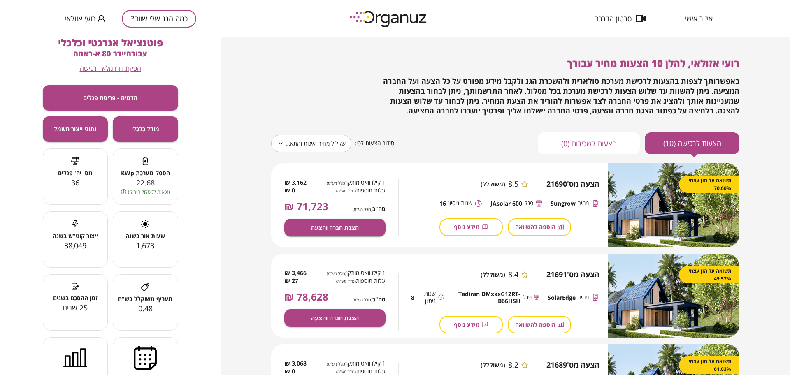
click at [170, 10] on button "כמה הגג שלי שווה?" at bounding box center [159, 19] width 74 height 18
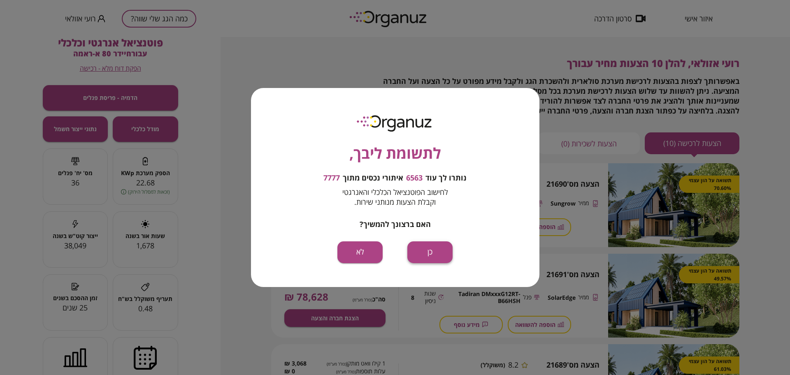
click at [438, 252] on button "כן" at bounding box center [429, 252] width 45 height 22
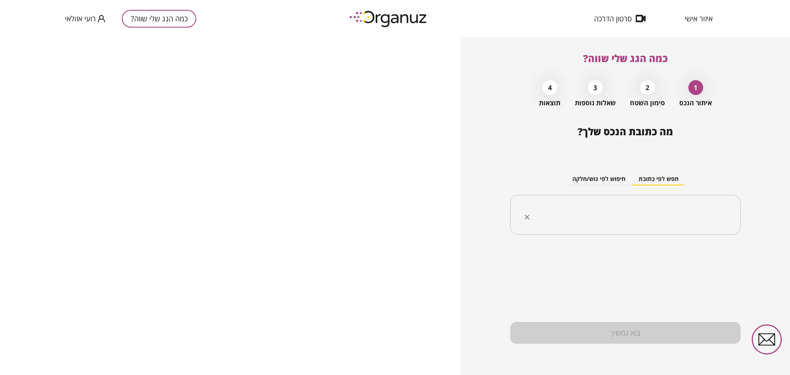
click at [608, 215] on input "text" at bounding box center [628, 215] width 204 height 21
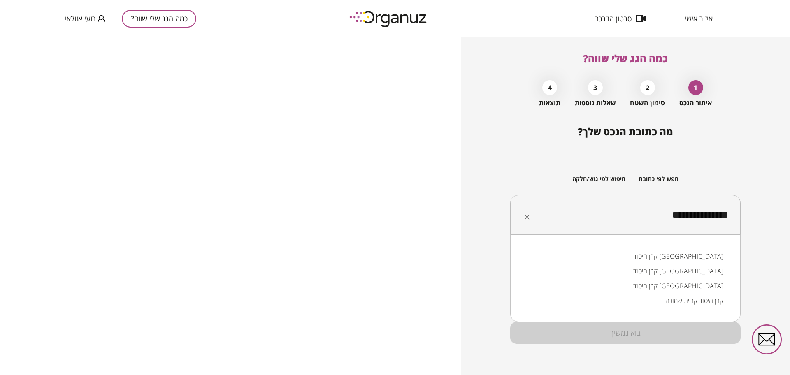
click at [702, 290] on li "קרן היסוד [GEOGRAPHIC_DATA]" at bounding box center [625, 285] width 209 height 15
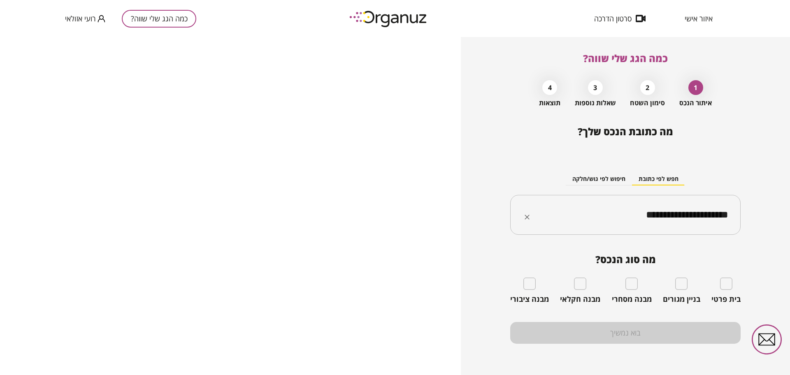
type input "**********"
click at [623, 283] on div "מבנה מסחרי" at bounding box center [632, 291] width 40 height 26
click at [630, 290] on div "מבנה מסחרי" at bounding box center [632, 291] width 40 height 26
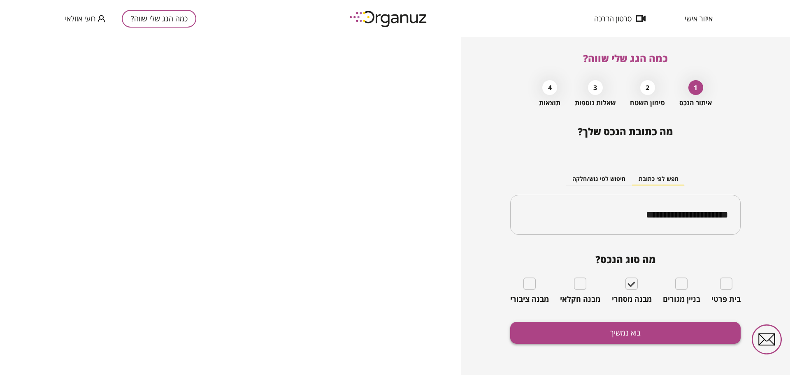
click at [634, 336] on button "בוא נמשיך" at bounding box center [625, 333] width 230 height 22
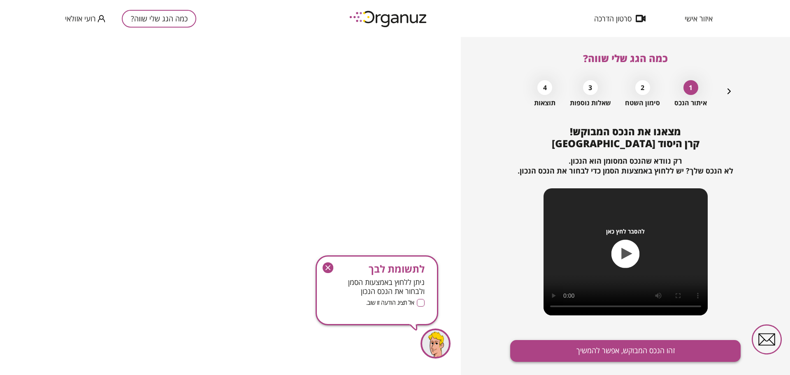
click at [658, 346] on button "זהו הנכס המבוקש, אפשר להמשיך" at bounding box center [625, 351] width 230 height 22
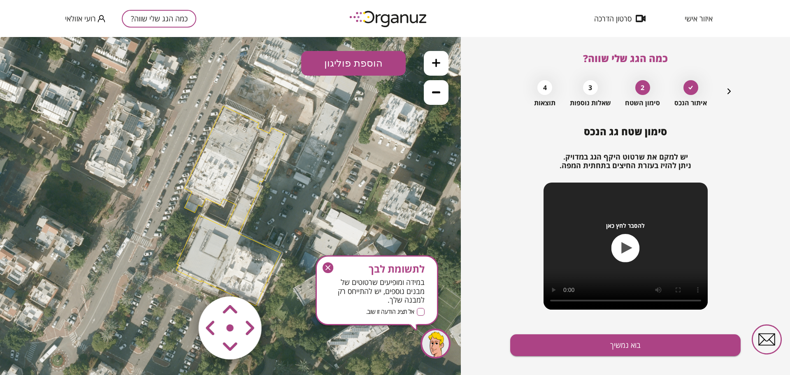
click at [329, 267] on icon "button" at bounding box center [327, 267] width 11 height 11
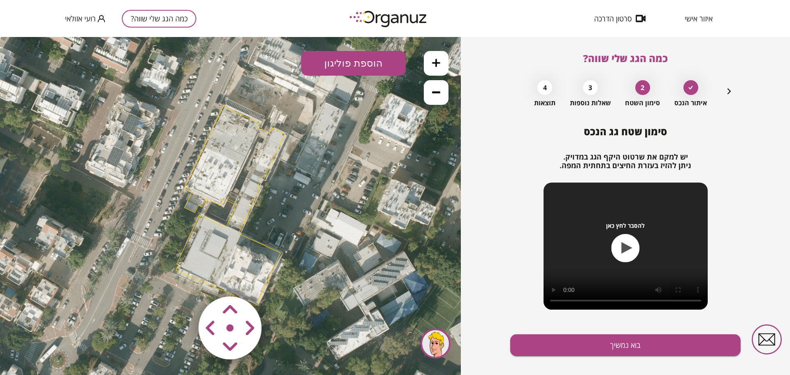
click at [441, 69] on button at bounding box center [436, 63] width 25 height 25
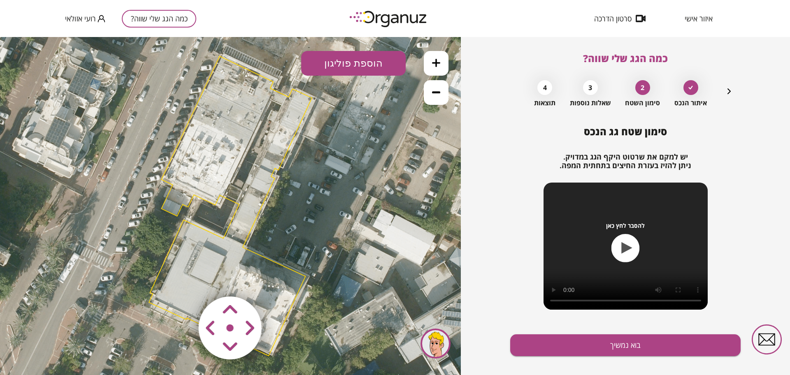
click at [441, 69] on button at bounding box center [436, 63] width 25 height 25
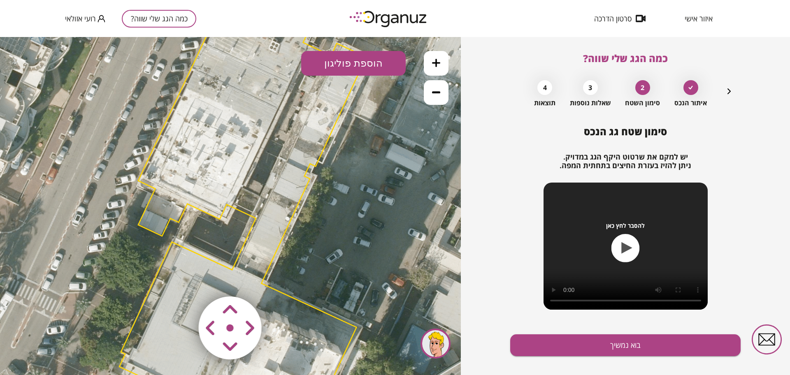
drag, startPoint x: 327, startPoint y: 176, endPoint x: 387, endPoint y: 226, distance: 77.1
click at [385, 230] on icon at bounding box center [242, 220] width 1382 height 1382
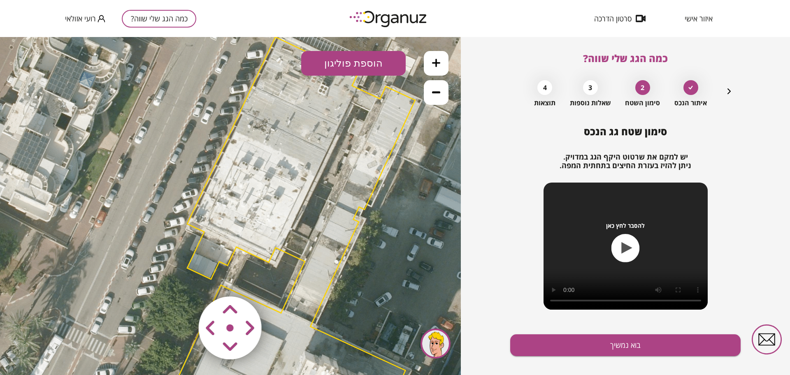
click at [432, 73] on button at bounding box center [436, 63] width 25 height 25
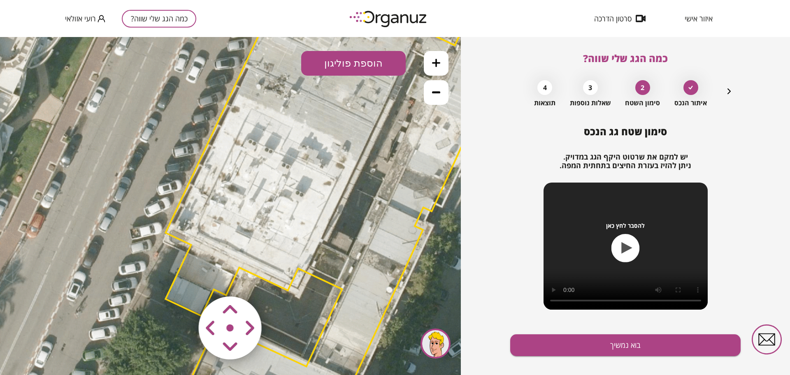
click at [382, 274] on polygon at bounding box center [322, 292] width 370 height 681
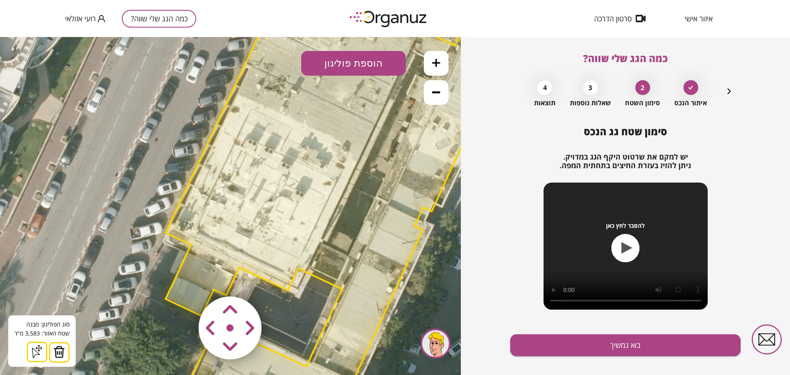
click at [60, 348] on img at bounding box center [59, 352] width 12 height 12
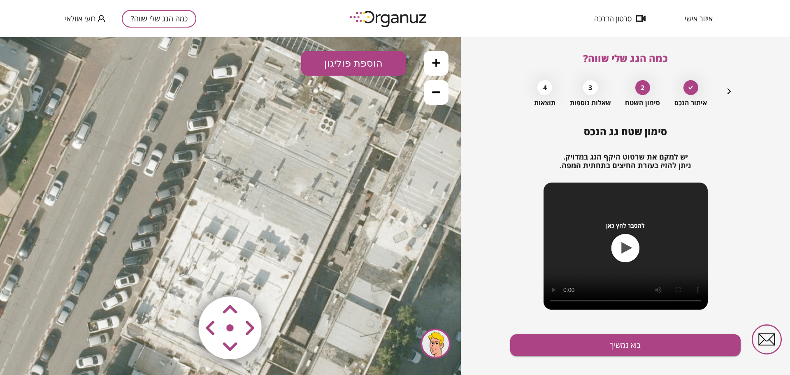
drag, startPoint x: 356, startPoint y: 163, endPoint x: 314, endPoint y: 257, distance: 102.5
click at [366, 64] on button "הוספת פוליגון" at bounding box center [353, 63] width 104 height 25
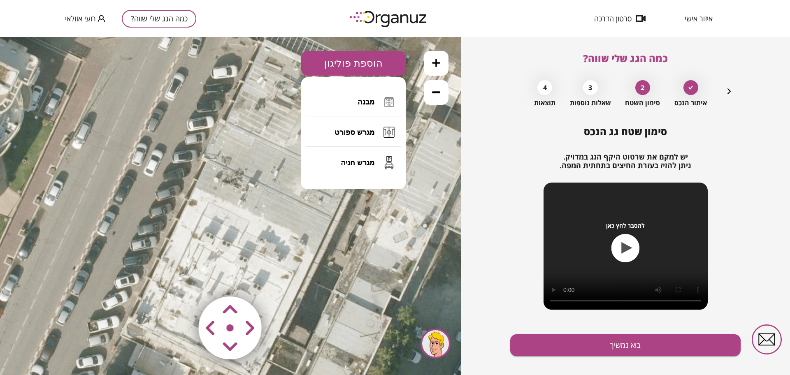
click at [369, 104] on span "מבנה" at bounding box center [365, 101] width 17 height 9
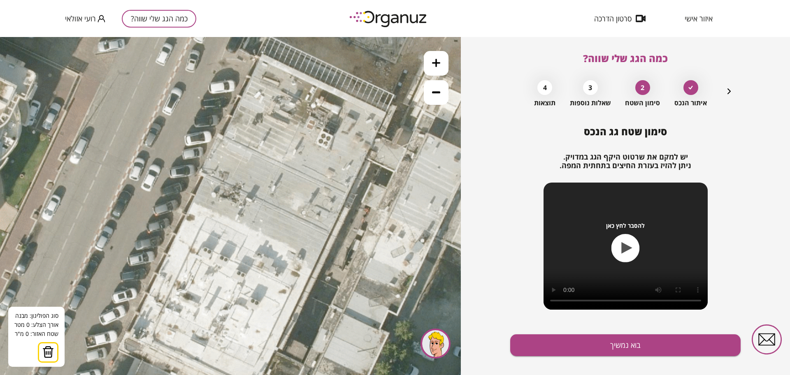
drag, startPoint x: 369, startPoint y: 94, endPoint x: 314, endPoint y: 97, distance: 54.8
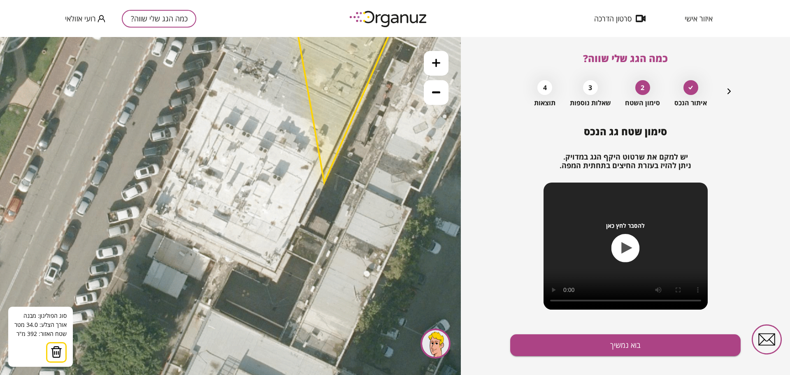
drag, startPoint x: 299, startPoint y: 312, endPoint x: 324, endPoint y: 183, distance: 131.3
click at [324, 183] on polygon at bounding box center [343, 56] width 129 height 253
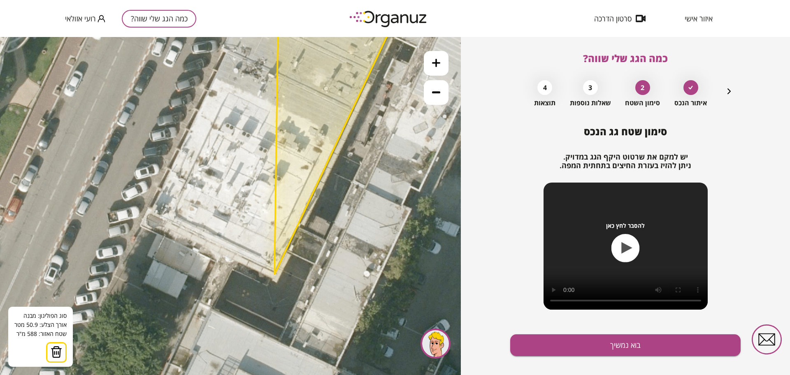
click at [274, 275] on polygon at bounding box center [341, 102] width 134 height 345
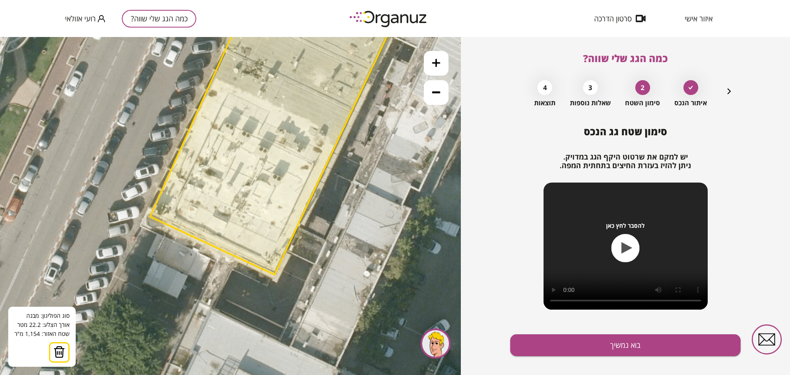
click at [150, 217] on polygon at bounding box center [279, 102] width 258 height 345
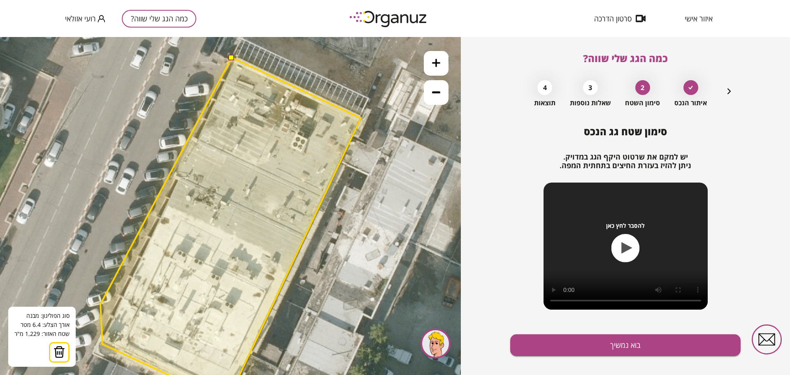
drag, startPoint x: 148, startPoint y: 176, endPoint x: 100, endPoint y: 315, distance: 147.3
click at [100, 315] on polygon at bounding box center [230, 230] width 260 height 345
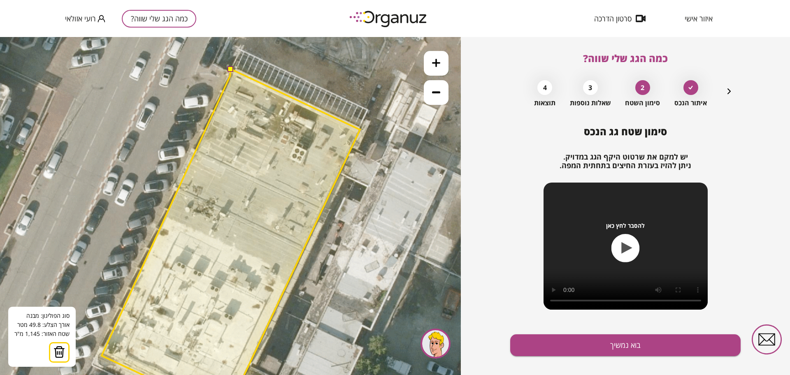
click at [230, 76] on polygon at bounding box center [231, 241] width 258 height 345
click at [230, 67] on button at bounding box center [230, 69] width 6 height 6
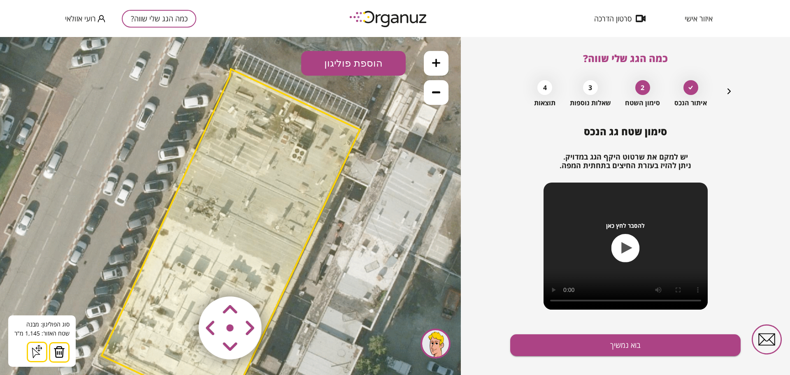
click at [59, 348] on img at bounding box center [59, 352] width 12 height 12
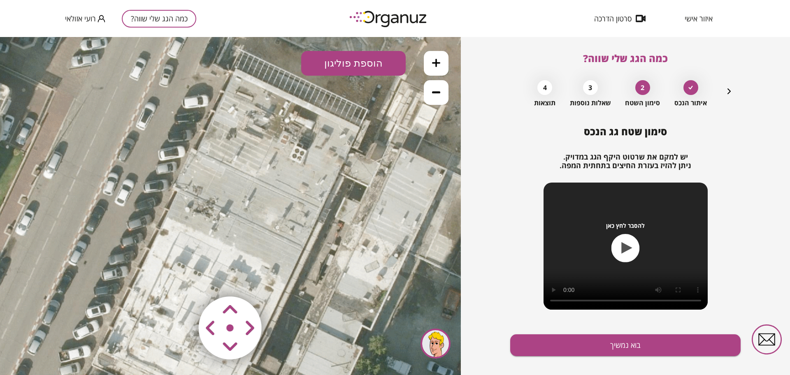
click at [347, 71] on button "הוספת פוליגון" at bounding box center [353, 63] width 104 height 25
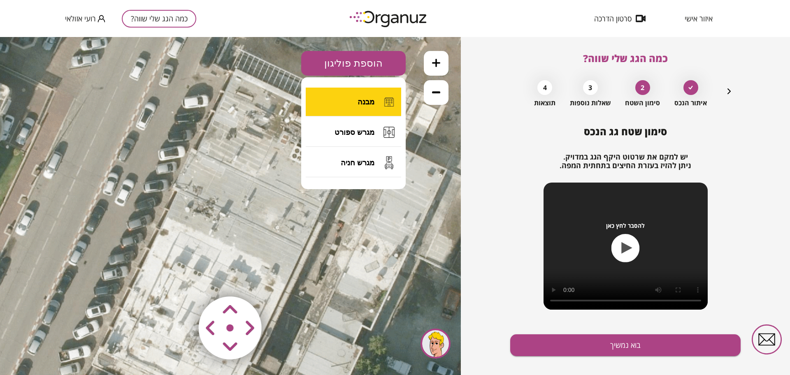
click at [354, 93] on button "מבנה" at bounding box center [353, 102] width 95 height 29
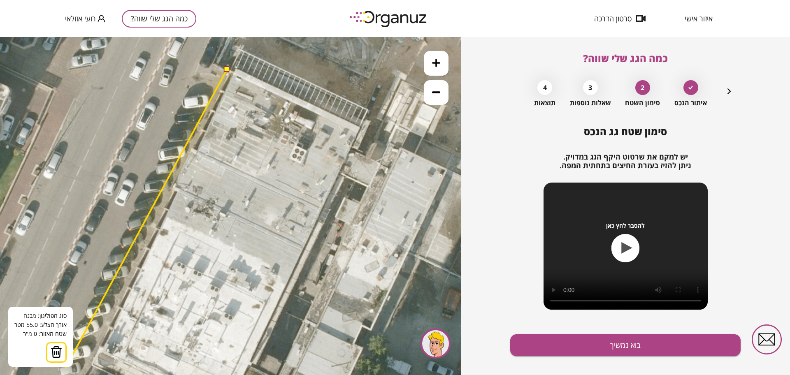
click at [58, 351] on img at bounding box center [57, 352] width 12 height 12
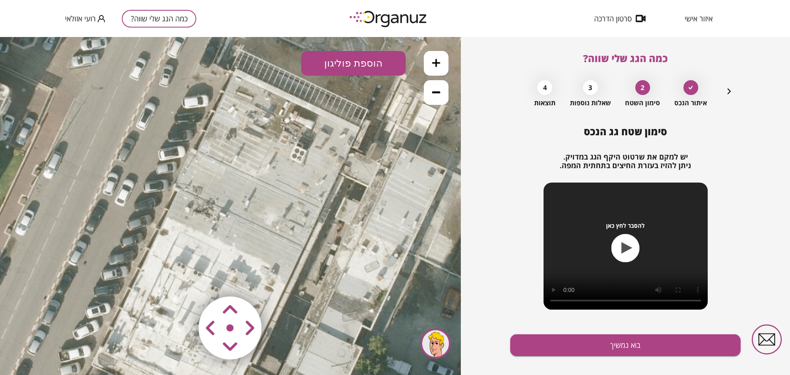
click at [318, 72] on button "הוספת פוליגון" at bounding box center [353, 63] width 104 height 25
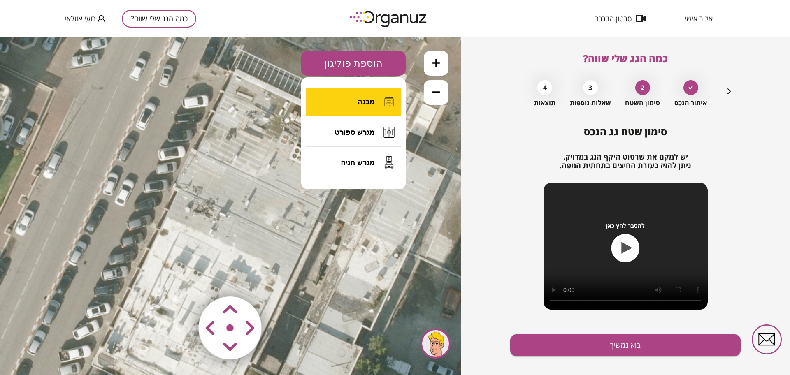
click at [332, 98] on button "מבנה" at bounding box center [353, 102] width 95 height 29
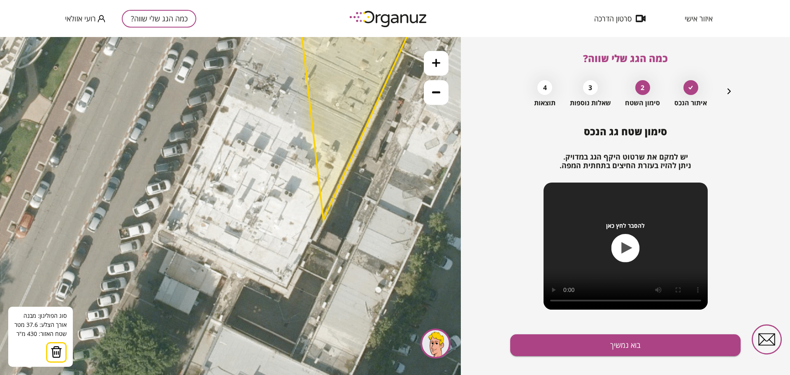
drag, startPoint x: 263, startPoint y: 343, endPoint x: 323, endPoint y: 220, distance: 136.9
click at [323, 220] on polygon at bounding box center [356, 84] width 128 height 271
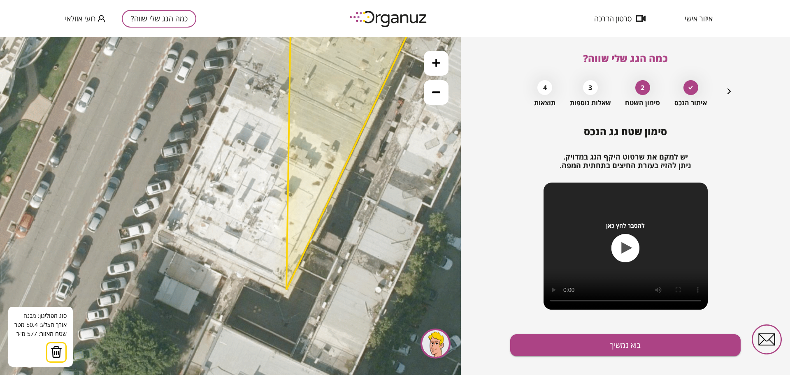
click at [286, 290] on polygon at bounding box center [352, 119] width 133 height 341
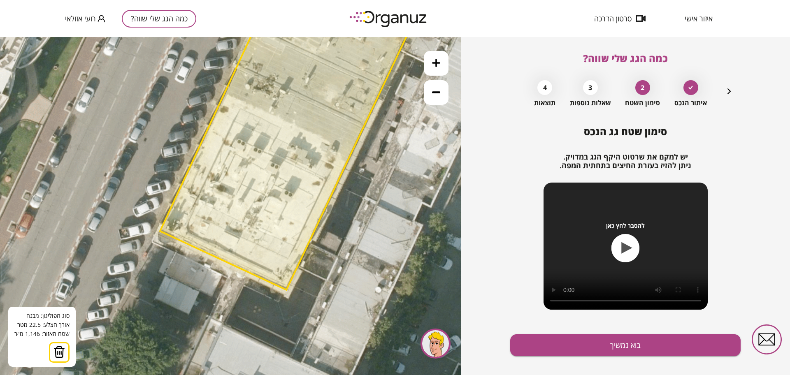
click at [160, 231] on polygon at bounding box center [290, 119] width 260 height 341
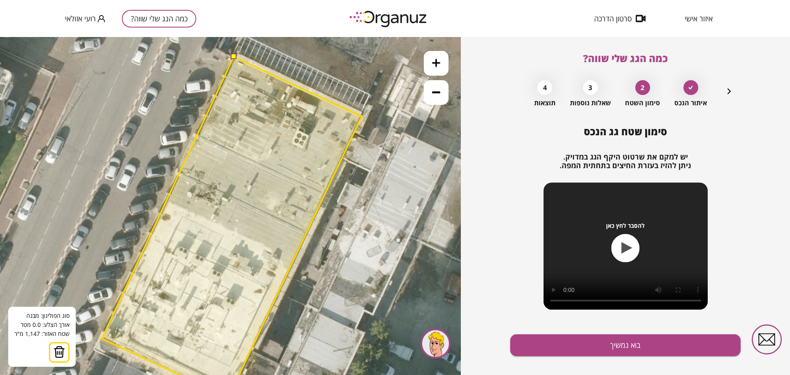
drag, startPoint x: 160, startPoint y: 231, endPoint x: 101, endPoint y: 341, distance: 125.1
click at [102, 341] on polygon at bounding box center [232, 227] width 260 height 341
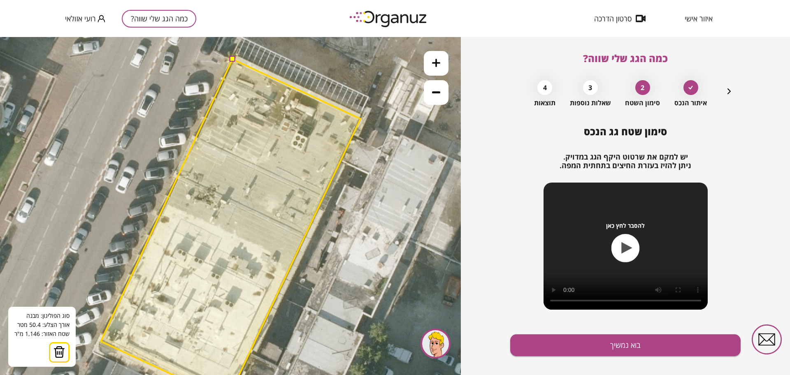
click at [231, 58] on button at bounding box center [232, 59] width 6 height 6
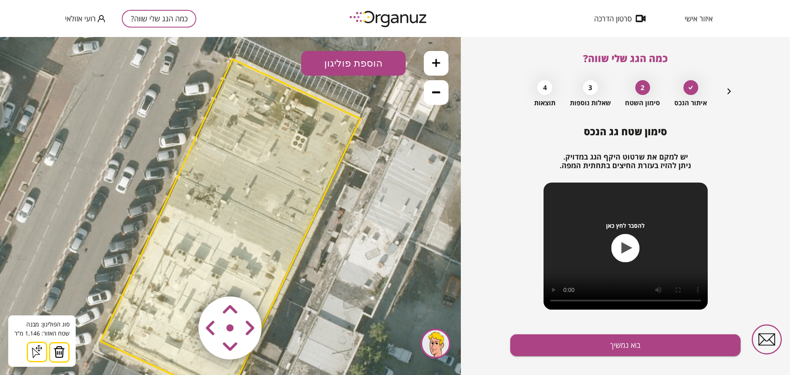
click at [181, 279] on area at bounding box center [181, 279] width 0 height 0
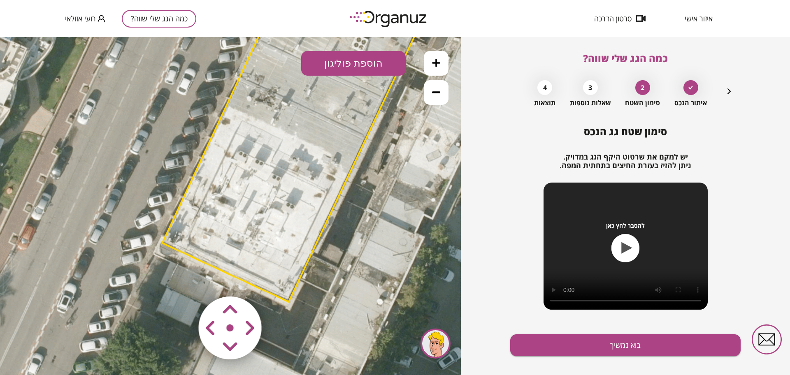
drag, startPoint x: 306, startPoint y: 258, endPoint x: 367, endPoint y: 160, distance: 115.6
click at [367, 160] on icon at bounding box center [311, 304] width 2073 height 2073
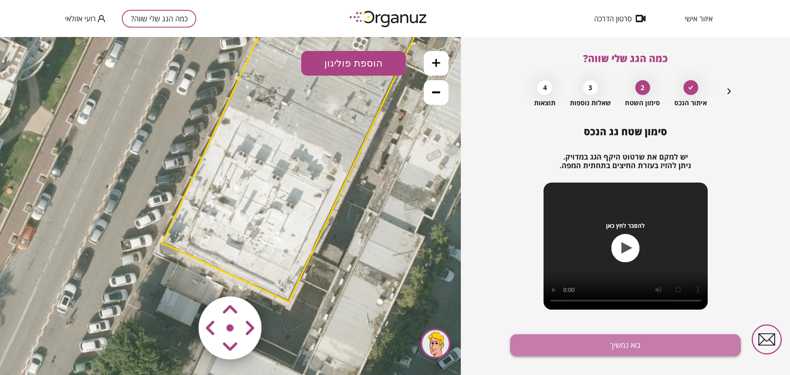
click at [602, 340] on button "בוא נמשיך" at bounding box center [625, 345] width 230 height 22
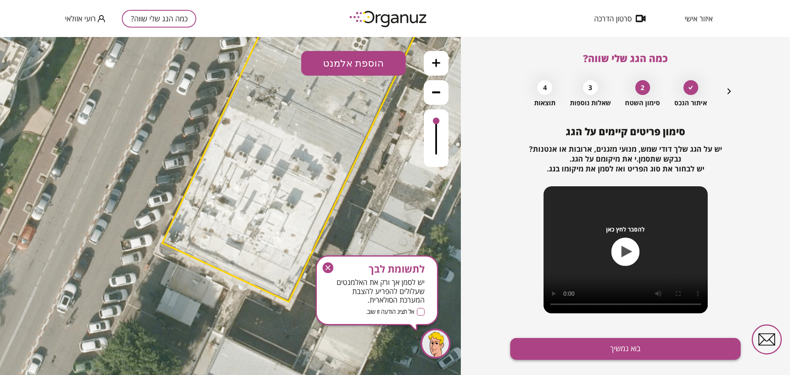
click at [601, 354] on button "בוא נמשיך" at bounding box center [625, 349] width 230 height 22
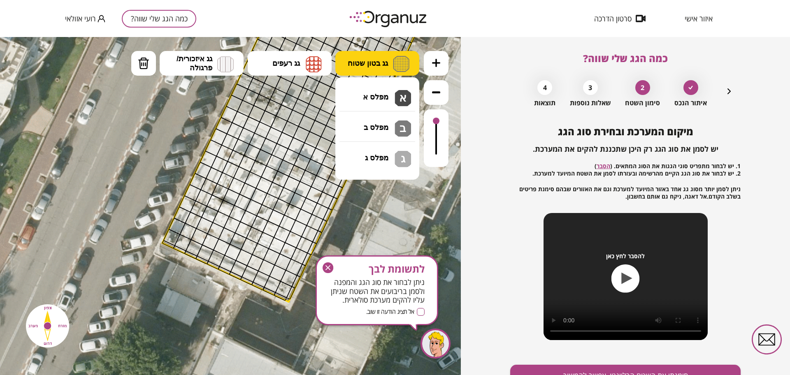
click at [378, 62] on span "גג בטון שטוח" at bounding box center [368, 63] width 40 height 9
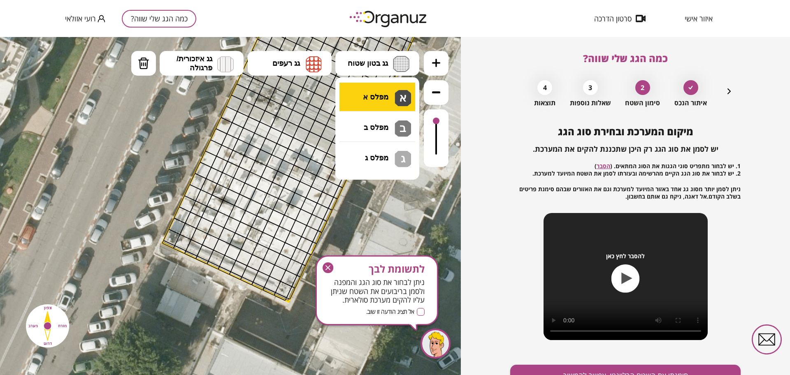
click at [387, 101] on div ".st0 { fill: #FFFFFF; } א" at bounding box center [230, 206] width 461 height 338
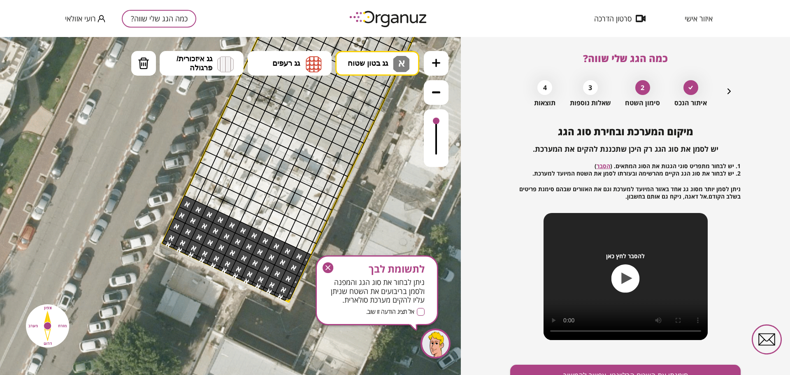
drag, startPoint x: 278, startPoint y: 295, endPoint x: 305, endPoint y: 256, distance: 46.8
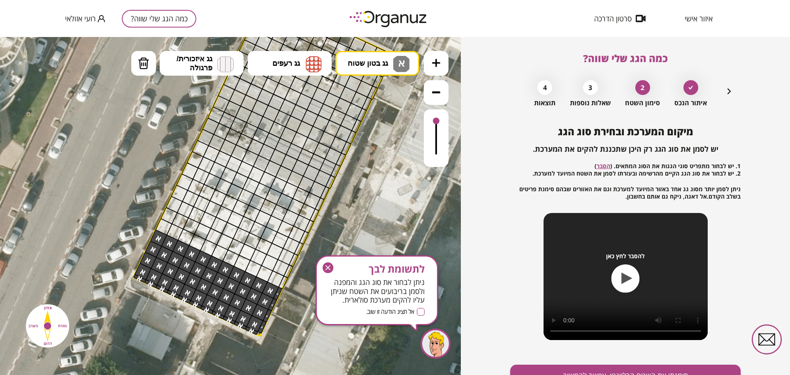
drag, startPoint x: 331, startPoint y: 242, endPoint x: 300, endPoint y: 273, distance: 44.2
click at [300, 278] on icon at bounding box center [282, 338] width 2073 height 2073
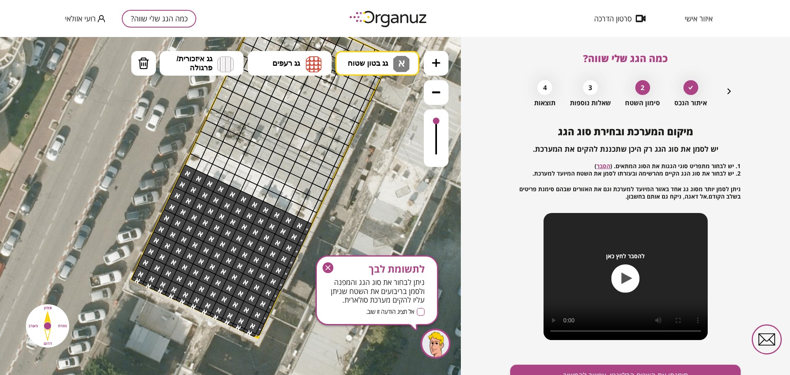
drag, startPoint x: 282, startPoint y: 287, endPoint x: 159, endPoint y: 160, distance: 176.6
click at [161, 159] on div ".st0 { fill: #FFFFFF; }" at bounding box center [280, 340] width 2073 height 2073
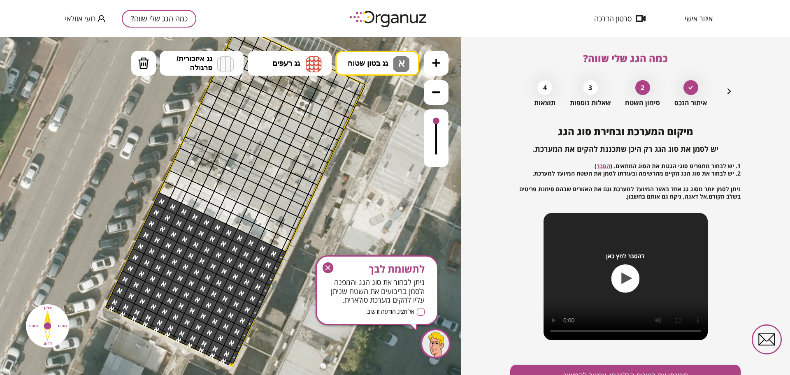
drag, startPoint x: 146, startPoint y: 172, endPoint x: 136, endPoint y: 182, distance: 13.7
click at [136, 182] on icon at bounding box center [254, 368] width 2073 height 2073
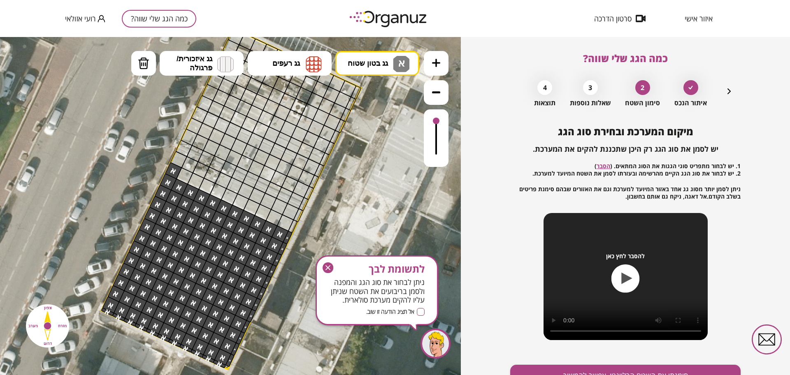
drag, startPoint x: 285, startPoint y: 248, endPoint x: 144, endPoint y: 153, distance: 169.3
click at [144, 155] on div ".st0 { fill: #FFFFFF; }" at bounding box center [250, 371] width 2073 height 2073
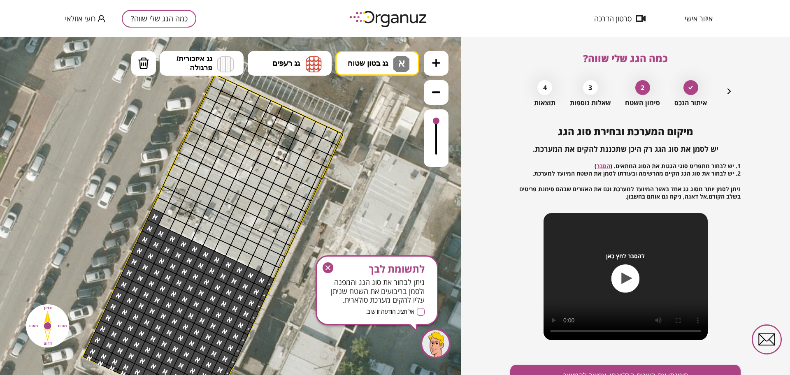
drag, startPoint x: 149, startPoint y: 153, endPoint x: 131, endPoint y: 199, distance: 49.5
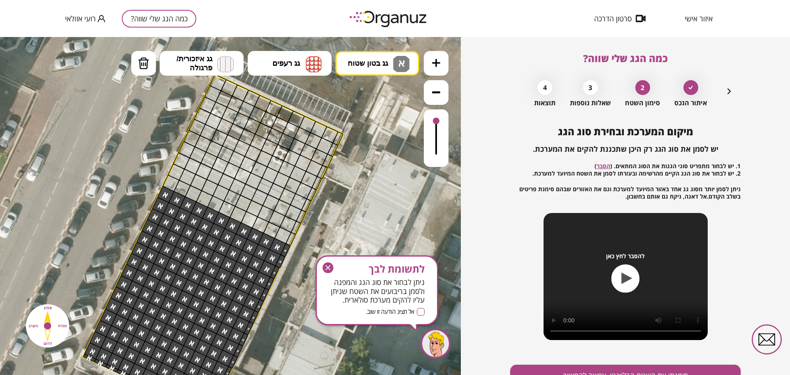
drag, startPoint x: 167, startPoint y: 218, endPoint x: 117, endPoint y: 172, distance: 67.8
click at [725, 87] on icon "button" at bounding box center [729, 91] width 10 height 10
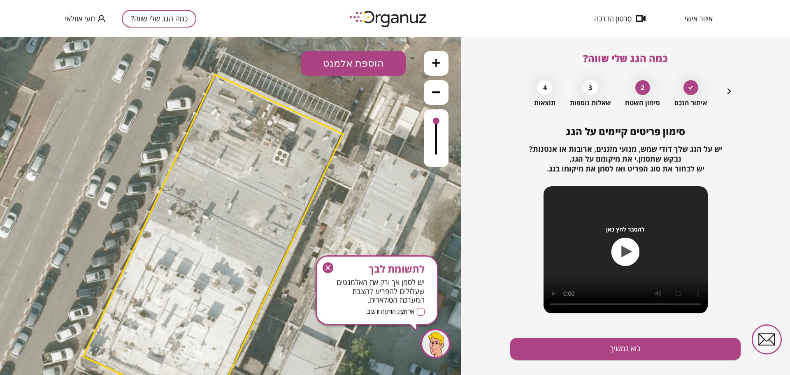
click at [332, 56] on button "הוספת אלמנט" at bounding box center [353, 63] width 104 height 25
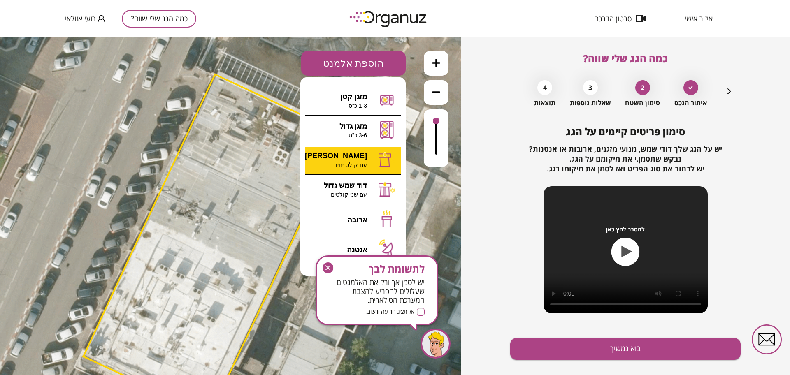
click at [371, 158] on div ".st0 { fill: #FFFFFF; } א" at bounding box center [230, 206] width 461 height 338
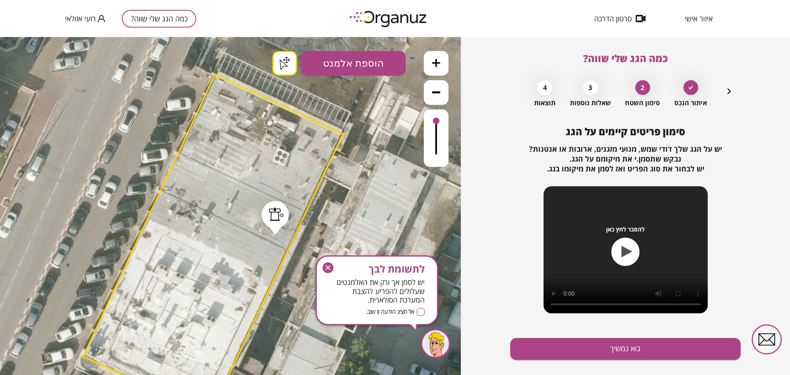
drag, startPoint x: 329, startPoint y: 268, endPoint x: 304, endPoint y: 180, distance: 91.4
click at [329, 268] on icon "button" at bounding box center [327, 267] width 5 height 5
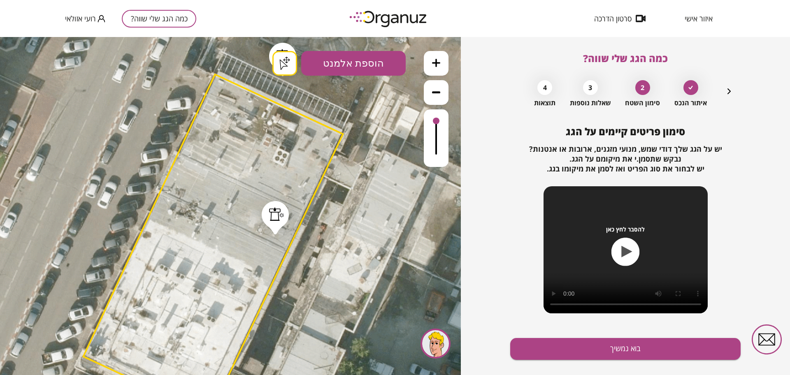
click at [283, 73] on div ".st0 { fill: #FFFFFF; } .st0 { fill: #FFFFFF; }" at bounding box center [230, 206] width 461 height 338
click at [337, 70] on button "הוספת אלמנט" at bounding box center [353, 63] width 104 height 25
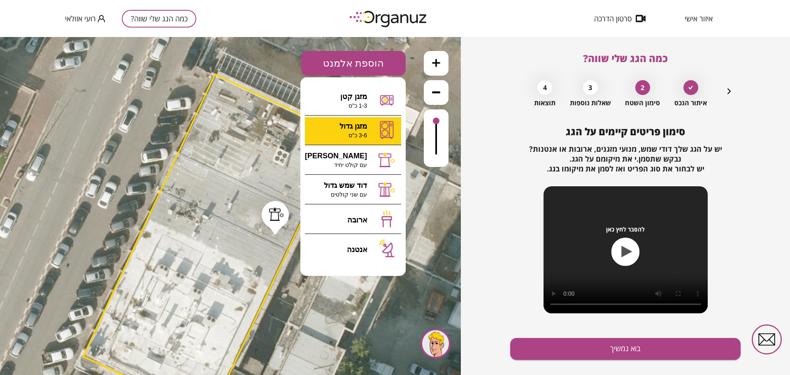
click at [379, 131] on div ".st0 { fill: #FFFFFF; } .st0 { fill: #FFFFFF; }" at bounding box center [230, 206] width 461 height 338
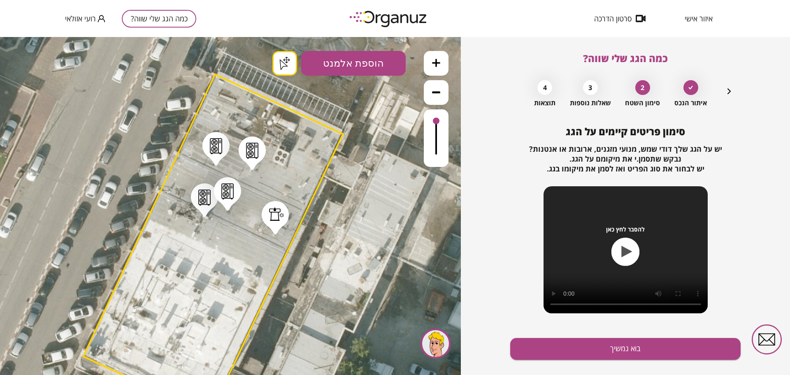
click at [281, 62] on div ".st0 { fill: #FFFFFF; } .st0 { fill: #FFFFFF; }" at bounding box center [230, 206] width 461 height 338
click at [596, 348] on button "בוא נמשיך" at bounding box center [625, 349] width 230 height 22
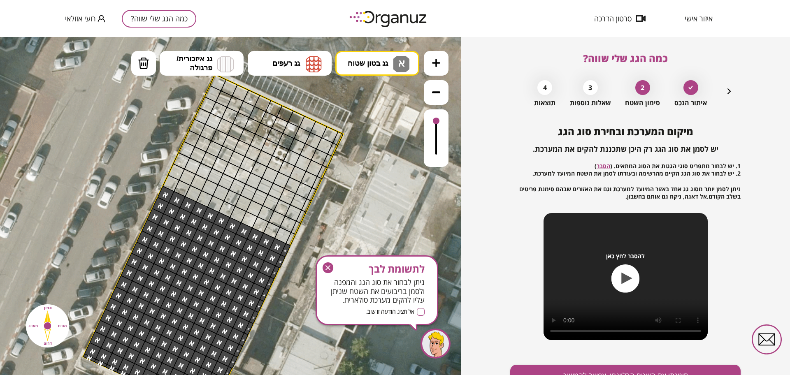
drag, startPoint x: 389, startPoint y: 58, endPoint x: 395, endPoint y: 108, distance: 50.5
click at [389, 59] on button "גג בטון שטוח א" at bounding box center [377, 63] width 84 height 25
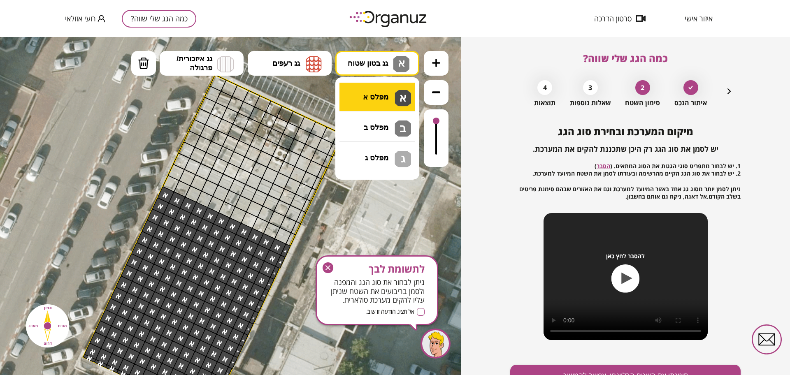
click at [393, 98] on div ".st0 { fill: #FFFFFF; } .st0 { fill: #FFFFFF; }" at bounding box center [230, 206] width 461 height 338
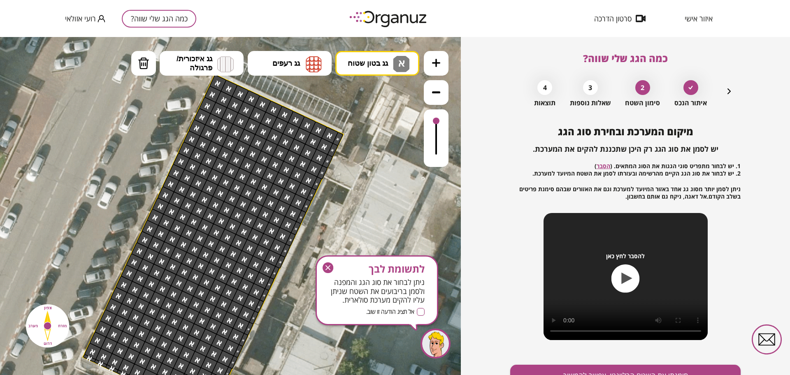
drag, startPoint x: 288, startPoint y: 237, endPoint x: 336, endPoint y: 157, distance: 93.8
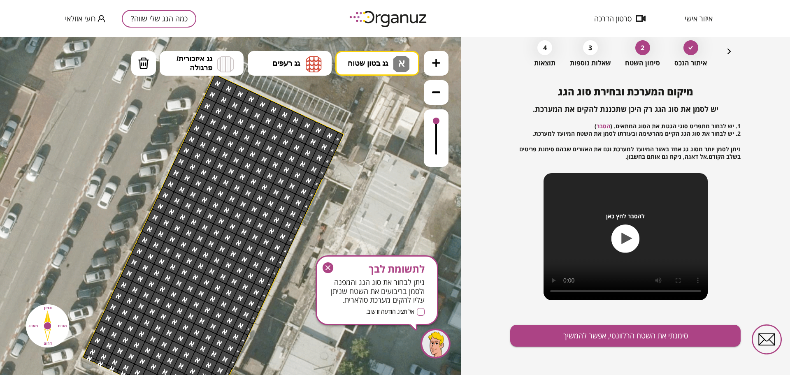
scroll to position [43, 0]
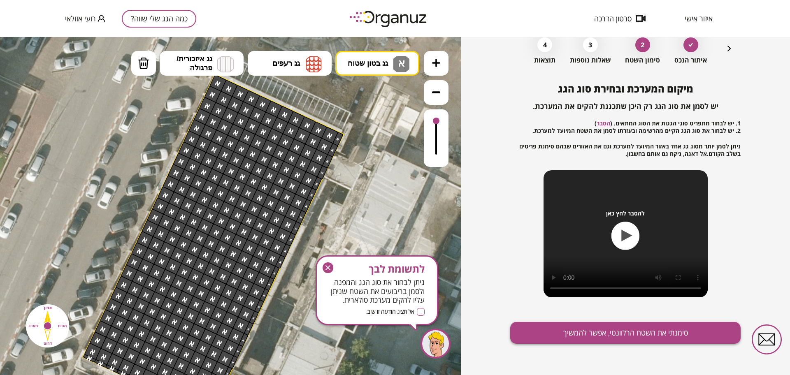
click at [704, 332] on button "סימנתי את השטח הרלוונטי, אפשר להמשיך" at bounding box center [625, 333] width 230 height 22
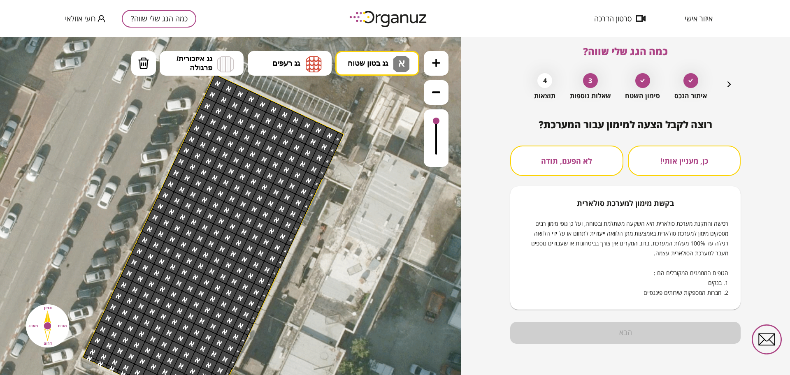
scroll to position [7, 0]
click at [549, 155] on button "לא הפעם, תודה" at bounding box center [566, 161] width 113 height 30
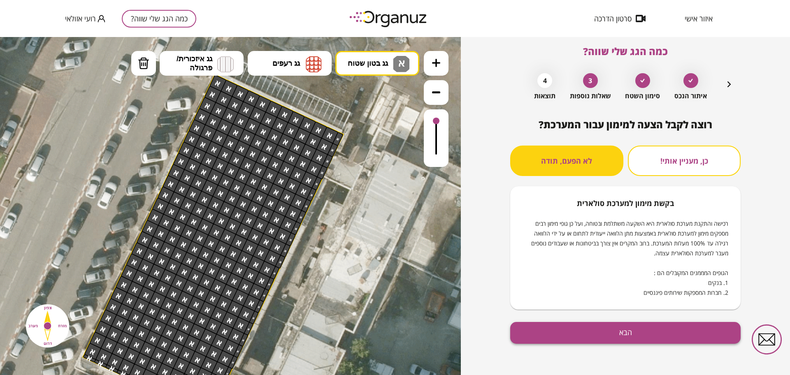
click at [601, 323] on button "הבא" at bounding box center [625, 333] width 230 height 22
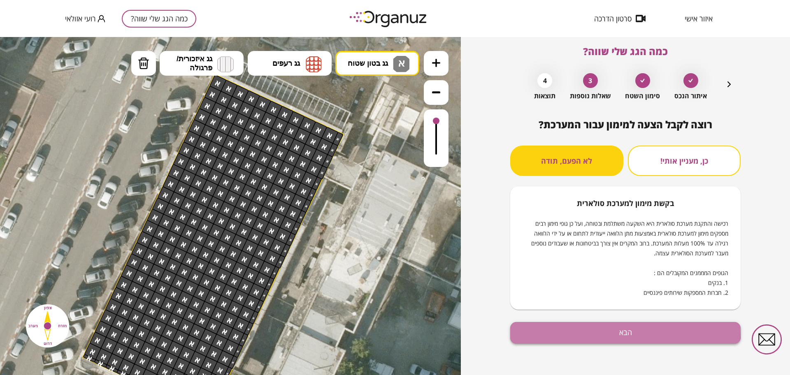
click at [598, 330] on button "הבא" at bounding box center [625, 333] width 230 height 22
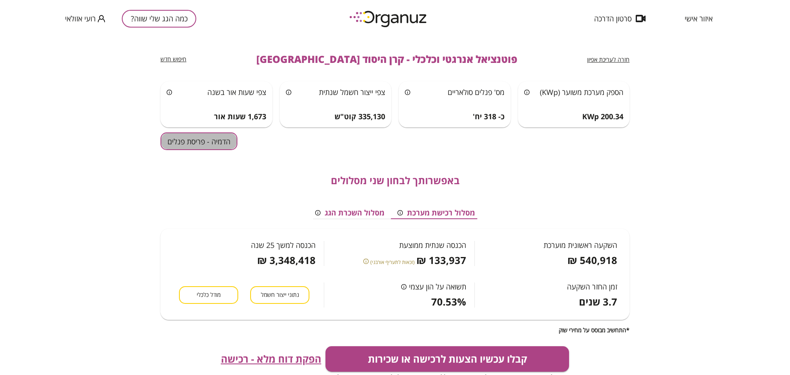
click at [194, 144] on button "הדמיה - פריסת פנלים" at bounding box center [198, 141] width 77 height 18
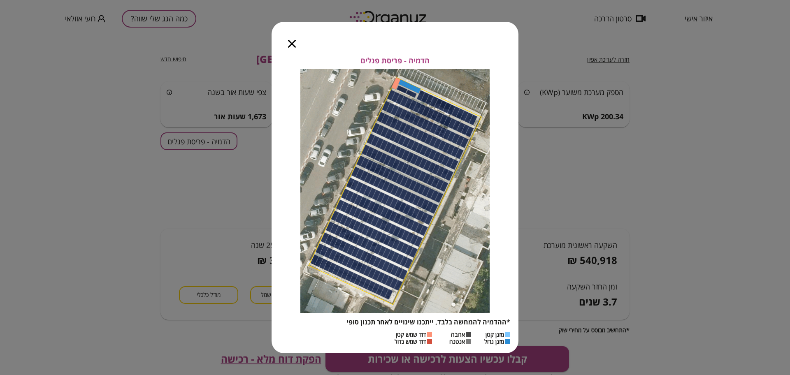
click at [291, 44] on icon "button" at bounding box center [292, 44] width 8 height 8
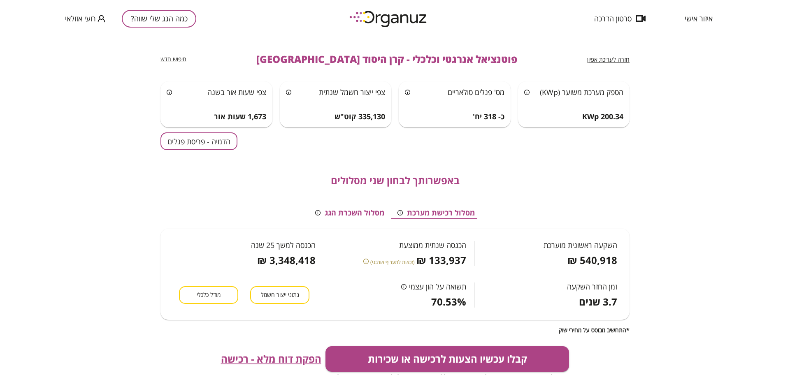
click at [612, 56] on span "חזרה לעריכת אפיון" at bounding box center [608, 60] width 42 height 8
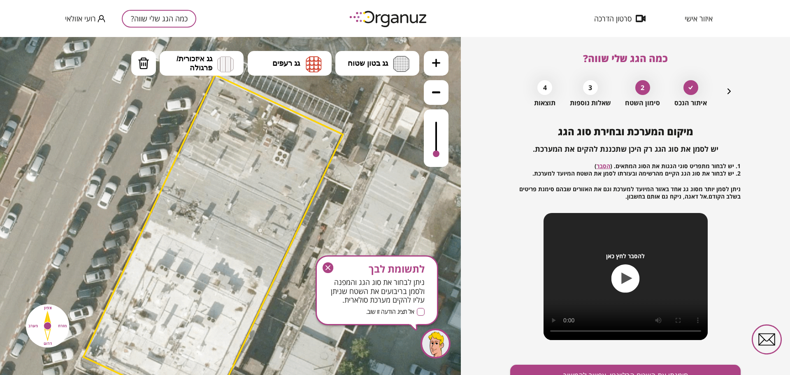
drag, startPoint x: 436, startPoint y: 121, endPoint x: 434, endPoint y: 188, distance: 67.9
click at [434, 188] on div ".st0 { fill: #FFFFFF; } .st0 { fill: #FFFFFF; }" at bounding box center [230, 206] width 461 height 338
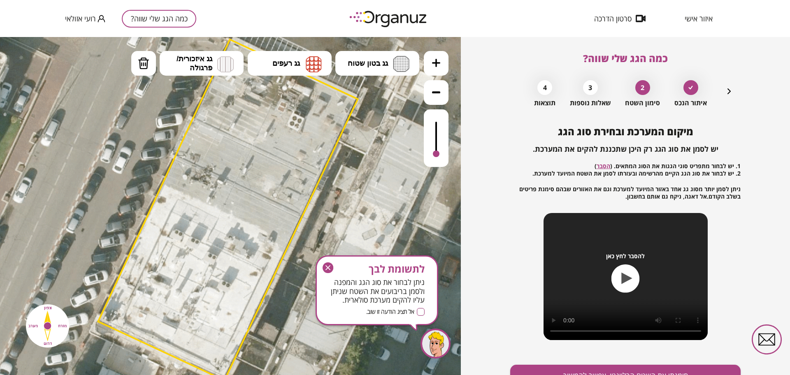
drag, startPoint x: 414, startPoint y: 201, endPoint x: 429, endPoint y: 155, distance: 47.7
click at [429, 155] on div ".st0 { fill: #FFFFFF; } .st0 { fill: #FFFFFF; }" at bounding box center [230, 206] width 461 height 338
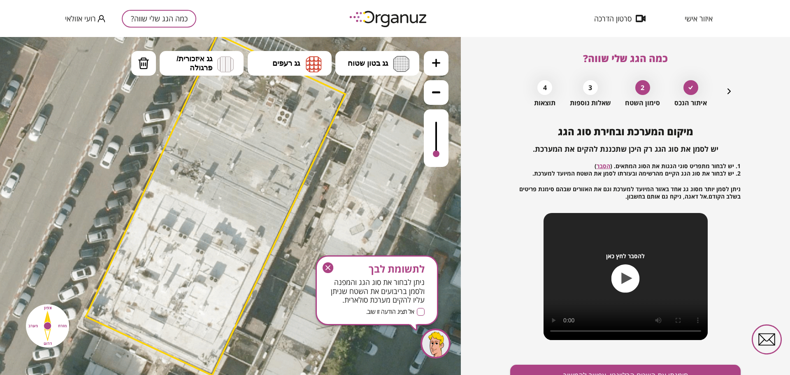
click at [415, 161] on icon at bounding box center [234, 377] width 2073 height 2073
click at [437, 130] on div at bounding box center [436, 138] width 25 height 58
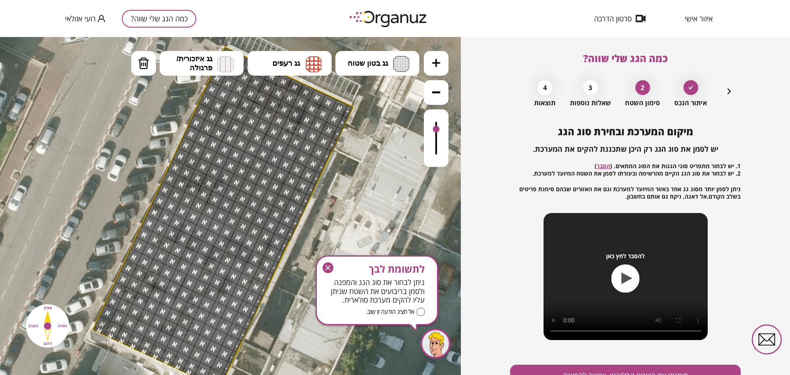
drag, startPoint x: 110, startPoint y: 135, endPoint x: 116, endPoint y: 146, distance: 12.9
click at [142, 67] on img at bounding box center [144, 63] width 12 height 12
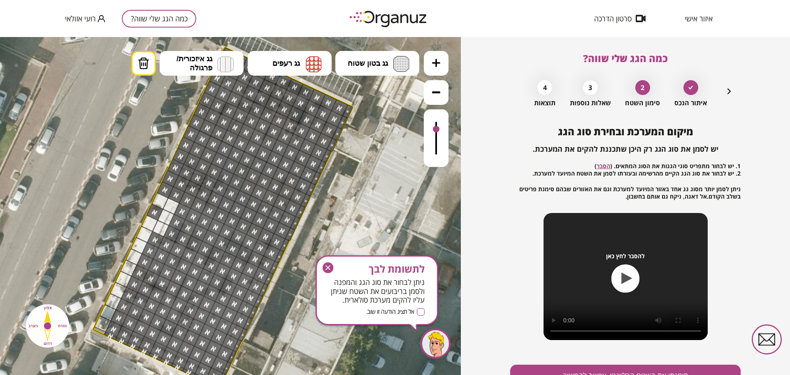
drag, startPoint x: 98, startPoint y: 330, endPoint x: 164, endPoint y: 204, distance: 142.6
click at [392, 67] on button "גג בטון שטוח" at bounding box center [377, 63] width 84 height 25
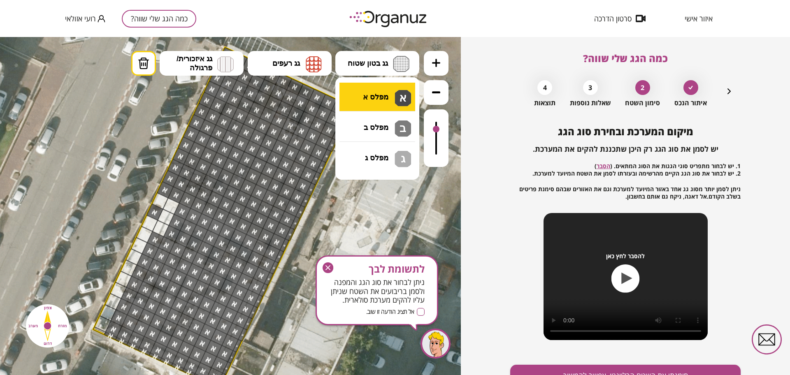
click at [380, 88] on div ".st0 { fill: #FFFFFF; } .st0 { fill: #FFFFFF; }" at bounding box center [230, 206] width 461 height 338
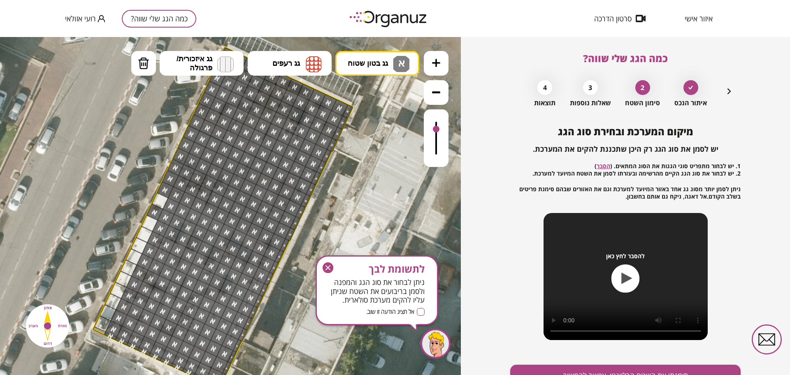
drag, startPoint x: 171, startPoint y: 203, endPoint x: 163, endPoint y: 225, distance: 23.2
click at [155, 61] on button "מחיקה" at bounding box center [143, 63] width 25 height 25
click at [152, 211] on div at bounding box center [154, 212] width 17 height 17
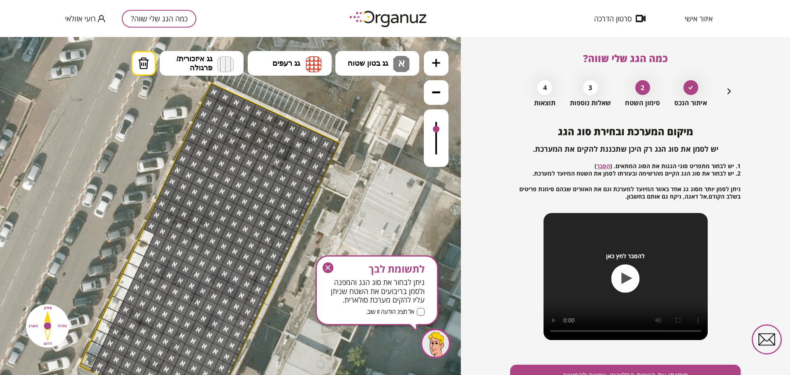
drag, startPoint x: 137, startPoint y: 137, endPoint x: 123, endPoint y: 169, distance: 34.5
drag, startPoint x: 150, startPoint y: 228, endPoint x: 213, endPoint y: 95, distance: 147.9
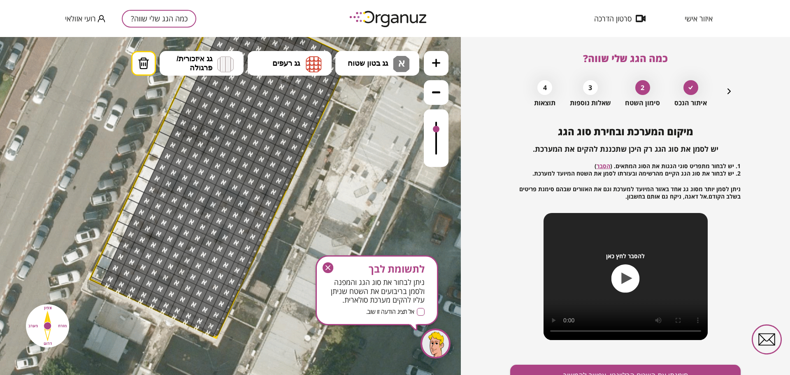
drag, startPoint x: 101, startPoint y: 218, endPoint x: 111, endPoint y: 131, distance: 87.4
click at [111, 131] on icon at bounding box center [238, 340] width 2073 height 2073
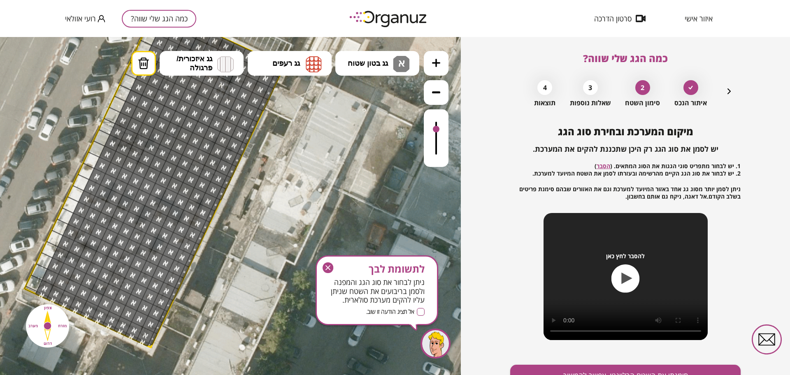
drag, startPoint x: 268, startPoint y: 298, endPoint x: 203, endPoint y: 308, distance: 66.1
click at [203, 308] on icon at bounding box center [173, 349] width 2073 height 2073
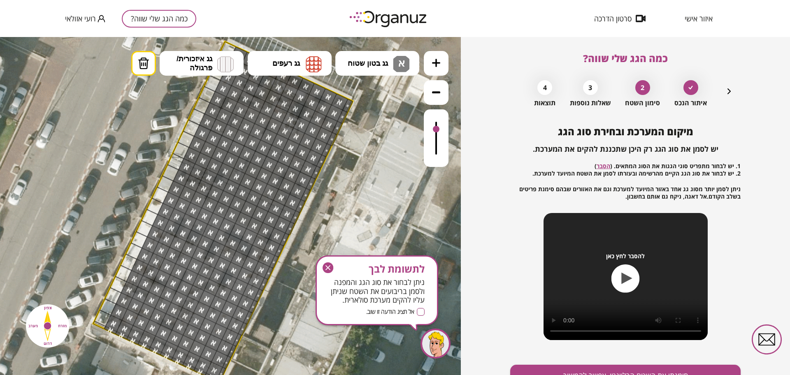
drag, startPoint x: 75, startPoint y: 137, endPoint x: 142, endPoint y: 166, distance: 72.6
click at [360, 52] on button "גג בטון שטוח א" at bounding box center [377, 63] width 84 height 25
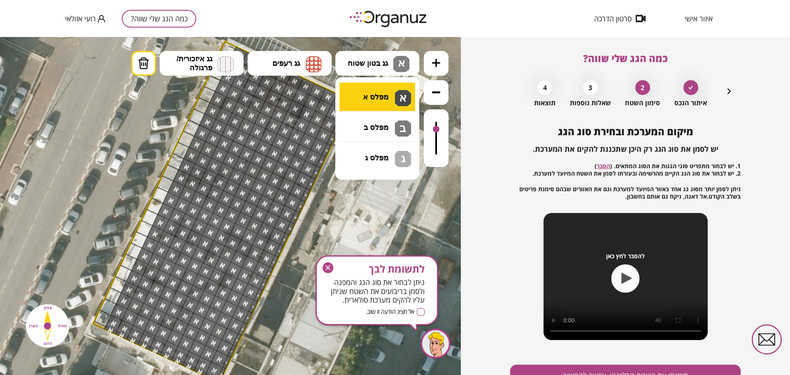
click at [387, 100] on div ".st0 { fill: #FFFFFF; } .st0 { fill: #FFFFFF; }" at bounding box center [230, 206] width 461 height 338
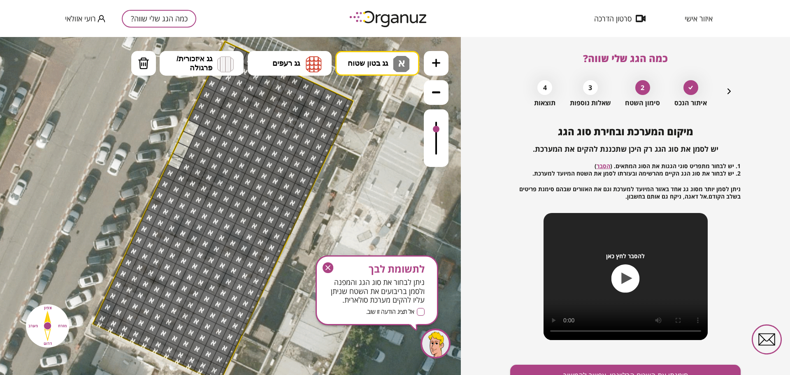
drag, startPoint x: 217, startPoint y: 88, endPoint x: 165, endPoint y: 193, distance: 117.0
drag, startPoint x: 169, startPoint y: 176, endPoint x: 154, endPoint y: 142, distance: 37.0
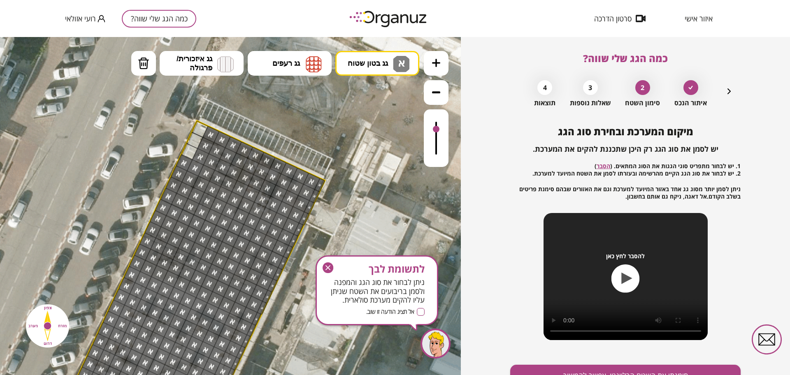
drag, startPoint x: 154, startPoint y: 142, endPoint x: 126, endPoint y: 220, distance: 83.4
drag, startPoint x: 187, startPoint y: 160, endPoint x: 196, endPoint y: 123, distance: 38.1
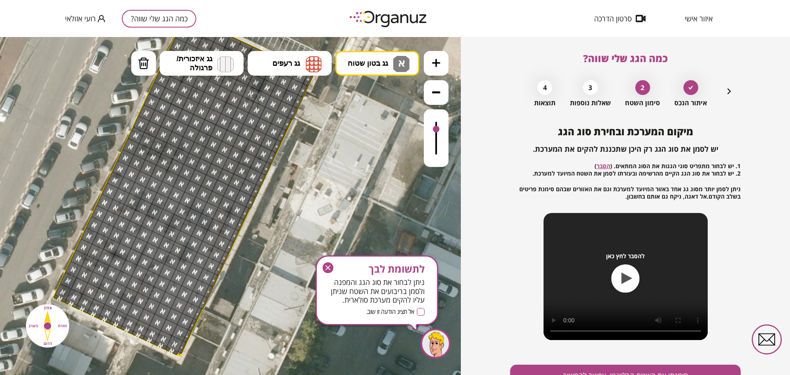
drag, startPoint x: 121, startPoint y: 219, endPoint x: 107, endPoint y: 116, distance: 104.7
click at [107, 116] on icon at bounding box center [202, 358] width 2073 height 2073
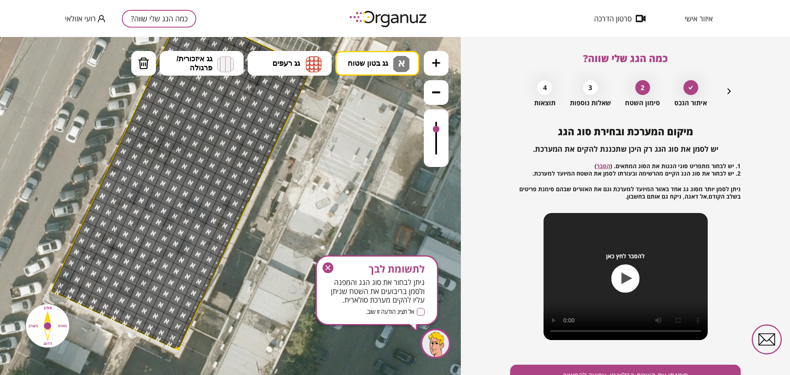
click at [329, 267] on icon "button" at bounding box center [327, 267] width 5 height 5
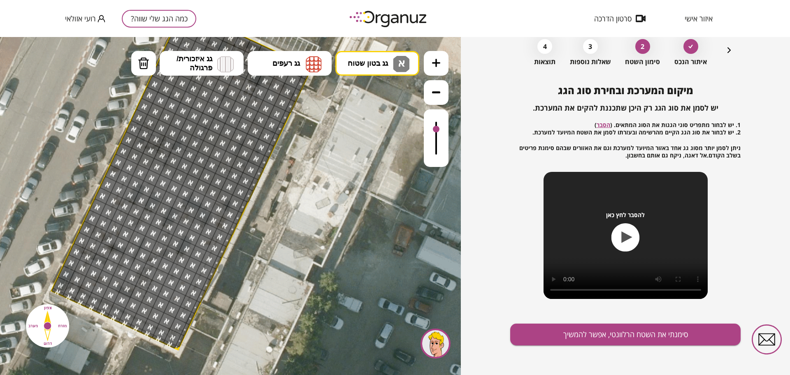
scroll to position [43, 0]
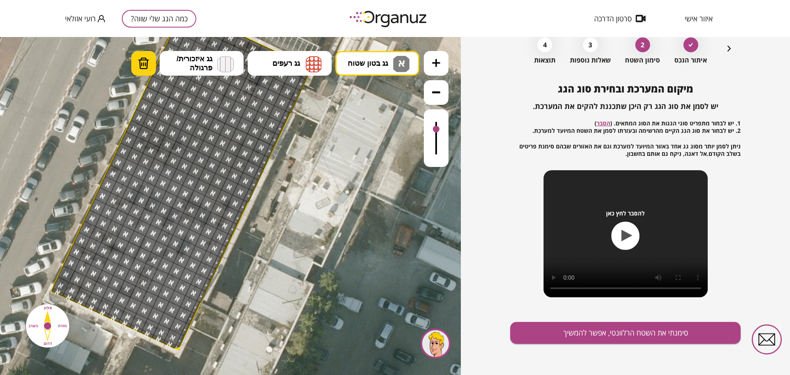
click at [147, 63] on img at bounding box center [144, 63] width 12 height 12
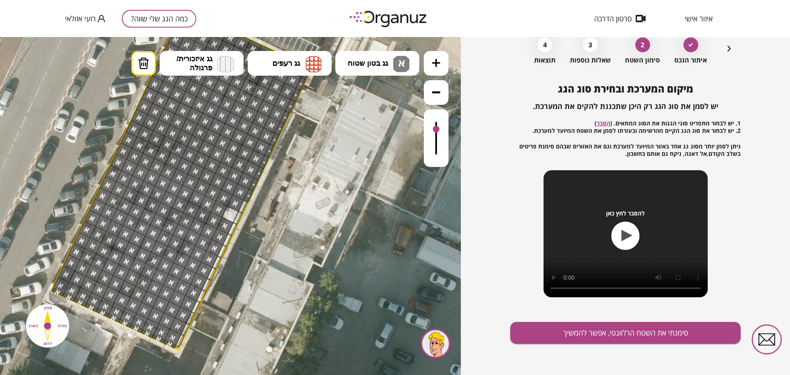
drag, startPoint x: 176, startPoint y: 346, endPoint x: 267, endPoint y: 205, distance: 167.4
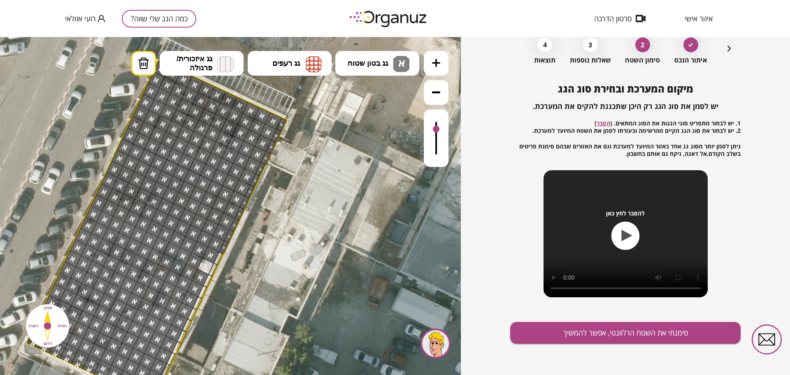
drag, startPoint x: 269, startPoint y: 202, endPoint x: 244, endPoint y: 255, distance: 59.1
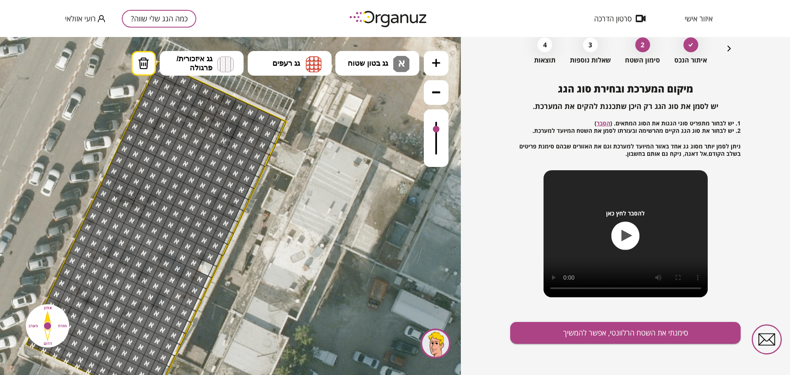
drag, startPoint x: 220, startPoint y: 253, endPoint x: 284, endPoint y: 122, distance: 145.9
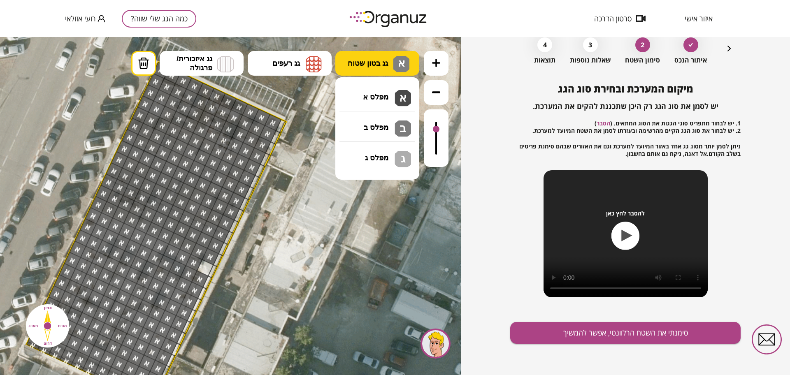
click at [383, 57] on button "גג בטון שטוח א א" at bounding box center [377, 63] width 84 height 25
click at [359, 107] on div ".st0 { fill: #FFFFFF; } .st0 { fill: #FFFFFF; }" at bounding box center [230, 206] width 461 height 338
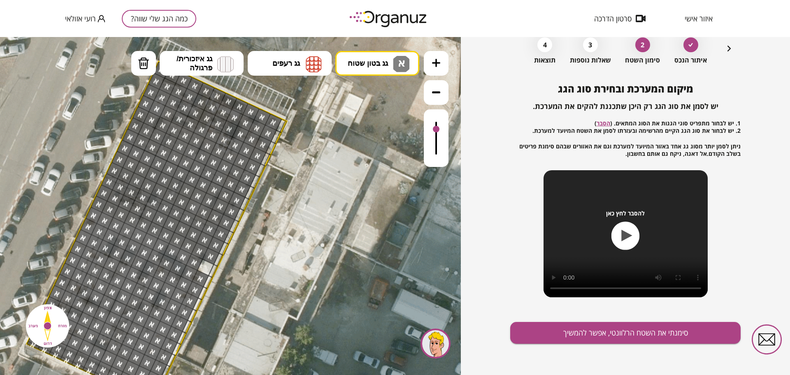
click at [204, 263] on div at bounding box center [205, 267] width 17 height 17
click at [605, 332] on button "סימנתי את השטח הרלוונטי, אפשר להמשיך" at bounding box center [625, 333] width 230 height 22
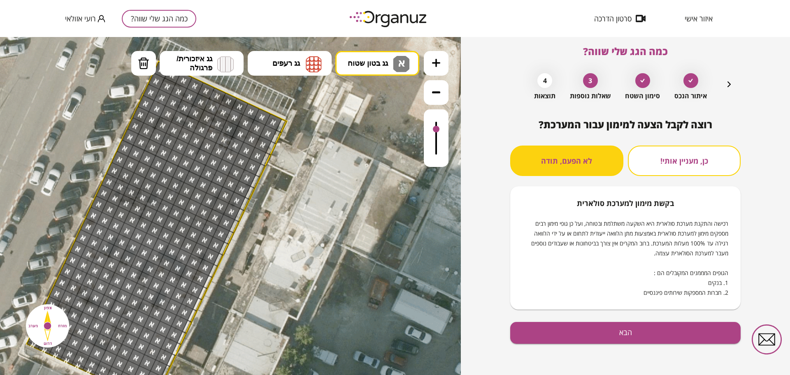
scroll to position [7, 0]
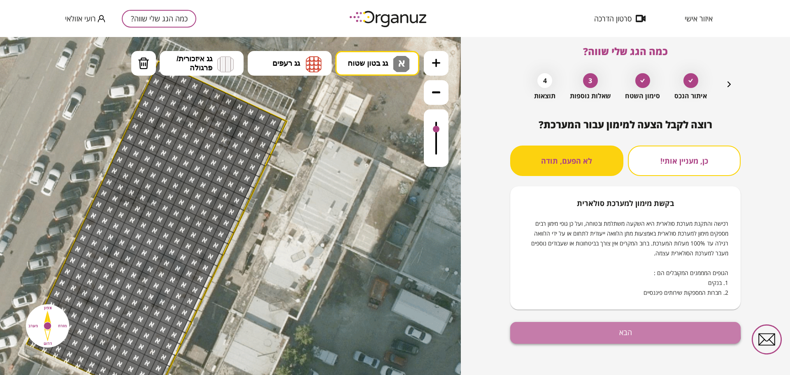
click at [593, 329] on button "הבא" at bounding box center [625, 333] width 230 height 22
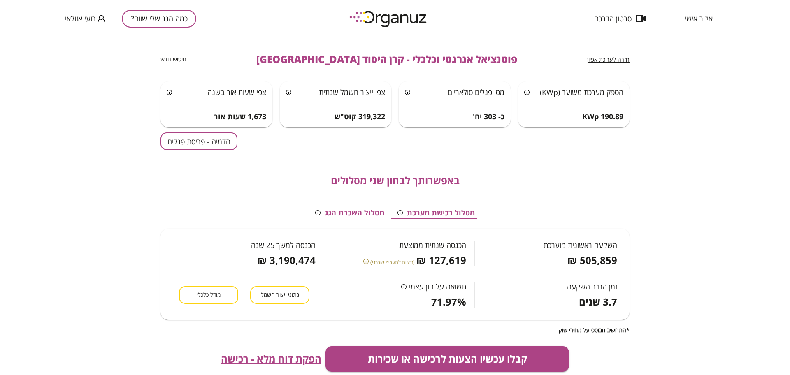
click at [203, 139] on button "הדמיה - פריסת פנלים" at bounding box center [198, 141] width 77 height 18
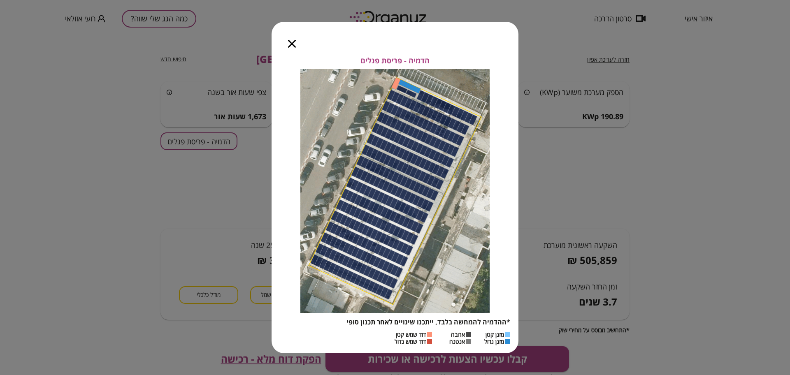
drag, startPoint x: 295, startPoint y: 41, endPoint x: 292, endPoint y: 44, distance: 4.7
click at [294, 41] on icon "button" at bounding box center [292, 44] width 8 height 8
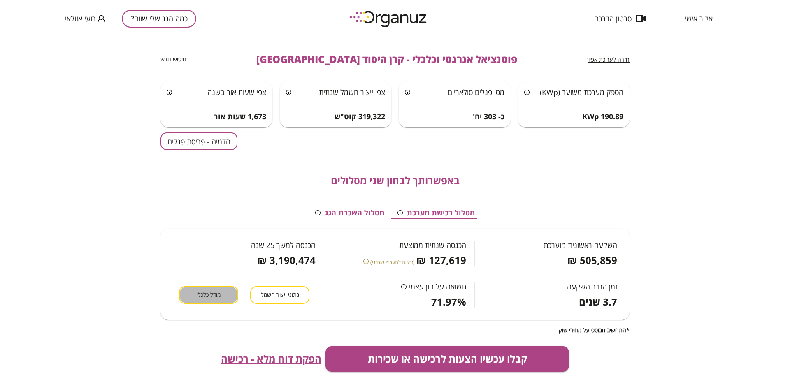
click at [218, 296] on span "מודל כלכלי" at bounding box center [209, 295] width 24 height 8
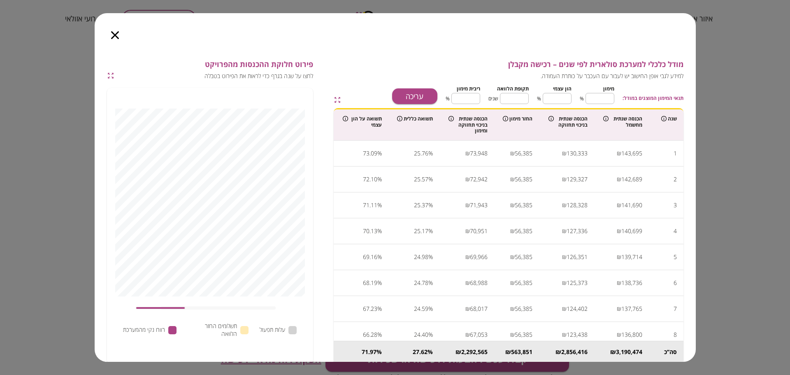
click at [113, 32] on icon "button" at bounding box center [115, 35] width 8 height 8
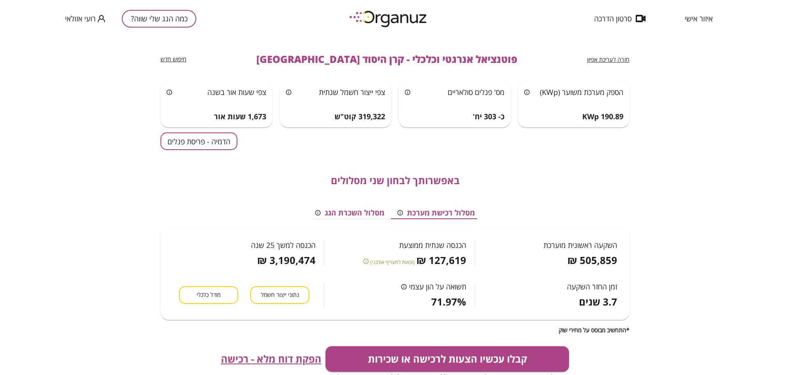
click at [208, 296] on span "מודל כלכלי" at bounding box center [209, 295] width 24 height 8
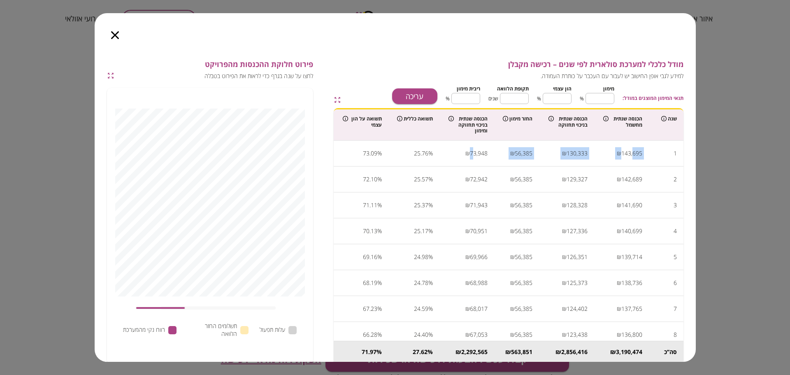
drag, startPoint x: 635, startPoint y: 151, endPoint x: 476, endPoint y: 149, distance: 158.4
click at [476, 149] on tr "1 143,695 ₪ 130,333 ₪ 56,385 ₪ 73,948 ₪ % 25.76 % 73.09" at bounding box center [509, 154] width 350 height 26
click at [535, 167] on td "56,385 ₪" at bounding box center [516, 180] width 45 height 26
drag, startPoint x: 653, startPoint y: 154, endPoint x: 606, endPoint y: 155, distance: 46.5
click at [606, 155] on tr "1 143,695 ₪ 130,333 ₪ 56,385 ₪ 73,948 ₪ % 25.76 % 73.09" at bounding box center [509, 154] width 350 height 26
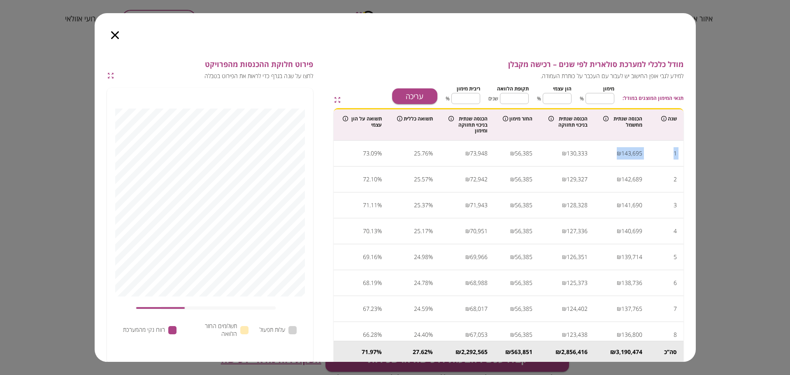
click at [632, 161] on td "143,695 ₪" at bounding box center [621, 154] width 55 height 26
drag, startPoint x: 645, startPoint y: 358, endPoint x: 564, endPoint y: 371, distance: 82.9
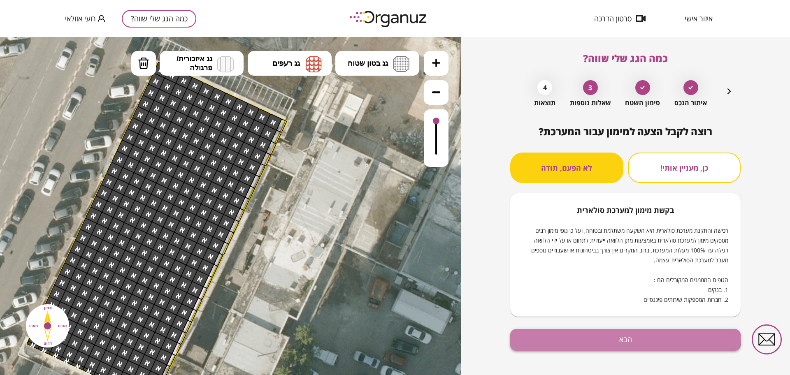
click at [615, 339] on button "הבא" at bounding box center [625, 340] width 230 height 22
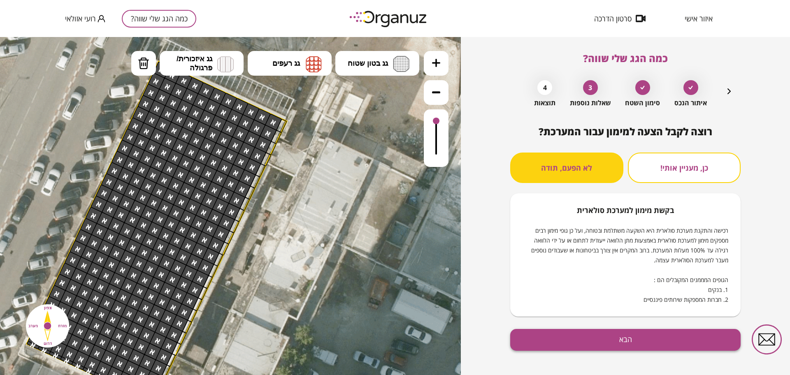
click at [615, 339] on button "הבא" at bounding box center [625, 340] width 230 height 22
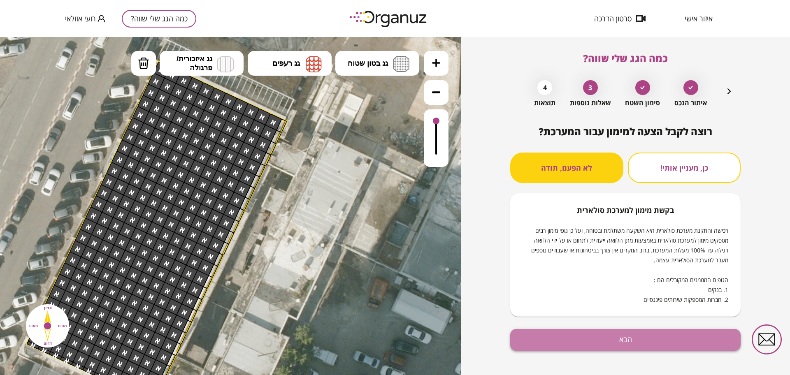
click at [643, 332] on button "הבא" at bounding box center [625, 340] width 230 height 22
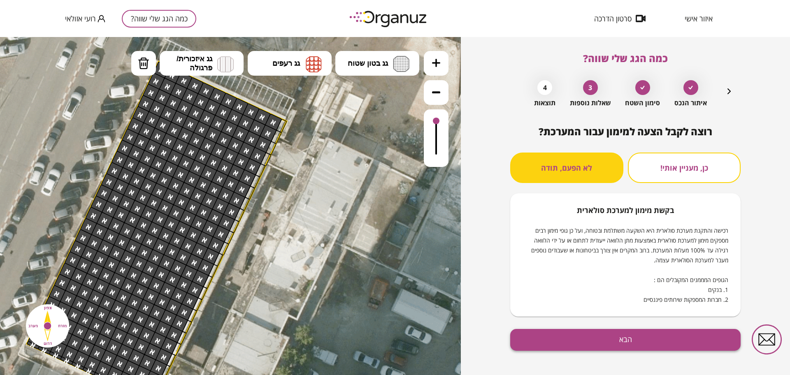
click at [643, 332] on button "הבא" at bounding box center [625, 340] width 230 height 22
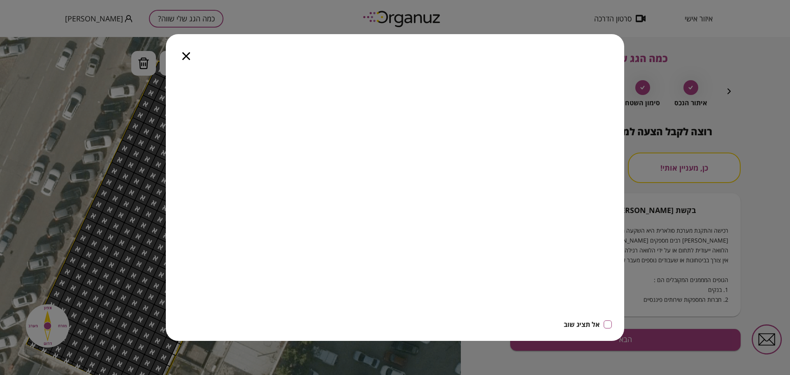
click at [188, 54] on icon "button" at bounding box center [186, 56] width 8 height 8
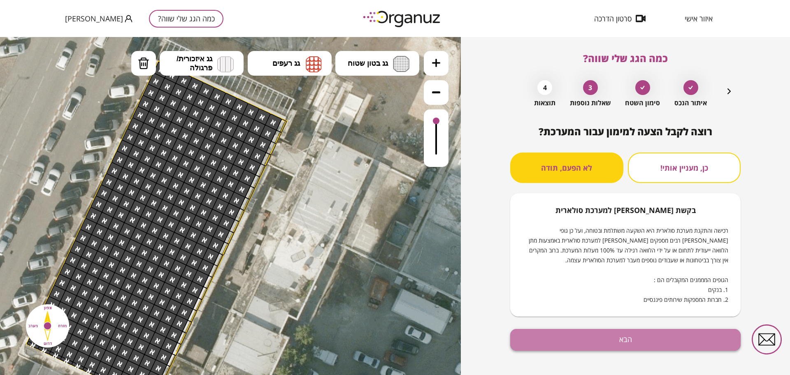
click at [585, 343] on button "הבא" at bounding box center [625, 340] width 230 height 22
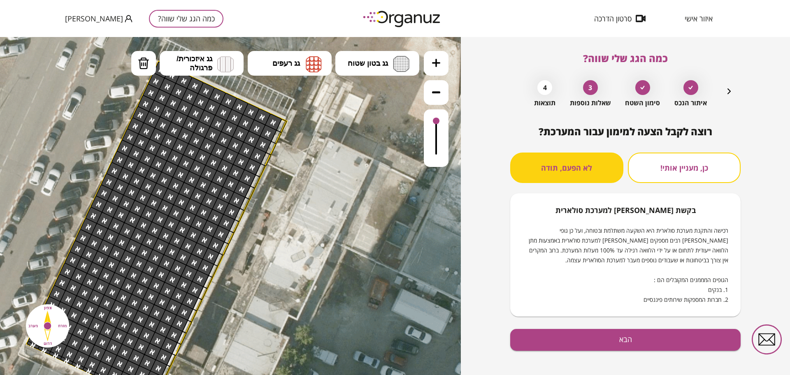
click at [691, 23] on span "איזור אישי" at bounding box center [698, 18] width 28 height 8
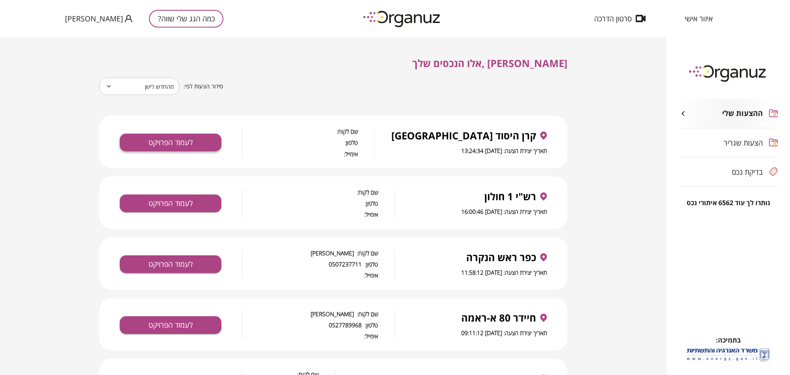
click at [148, 148] on button "לעמוד הפרויקט" at bounding box center [171, 143] width 102 height 18
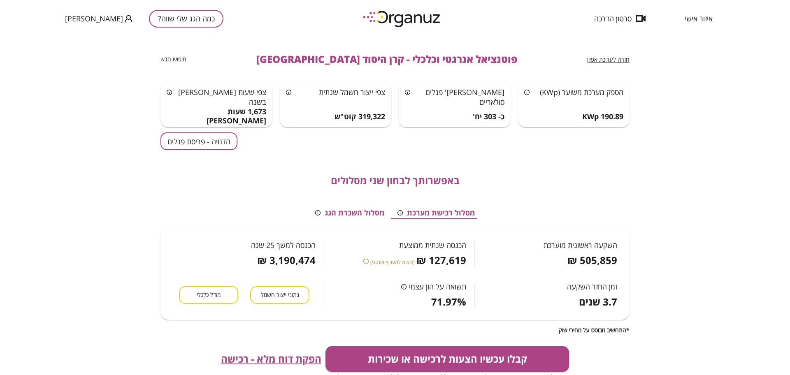
click at [202, 155] on div "באפשרותך לבחון שני מסלולים מסלול רכישת מערכת מסלול השכרת הגג השקעה ראשונית מוער…" at bounding box center [394, 241] width 469 height 183
click at [212, 144] on button "הדמיה - פריסת פנלים" at bounding box center [198, 141] width 77 height 18
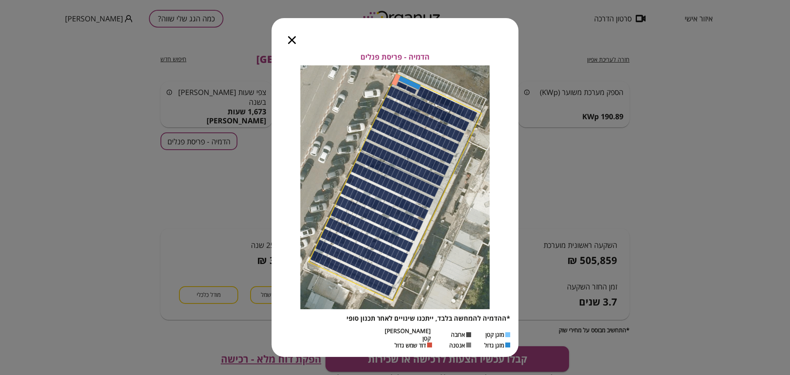
click at [293, 44] on icon "button" at bounding box center [292, 40] width 8 height 8
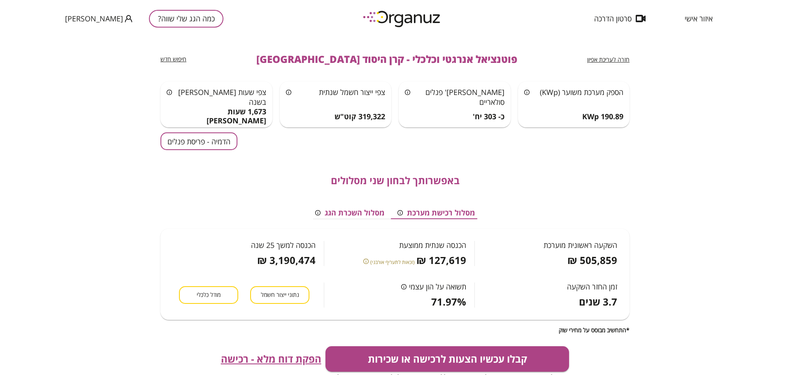
click at [231, 289] on button "מודל כלכלי" at bounding box center [208, 295] width 59 height 18
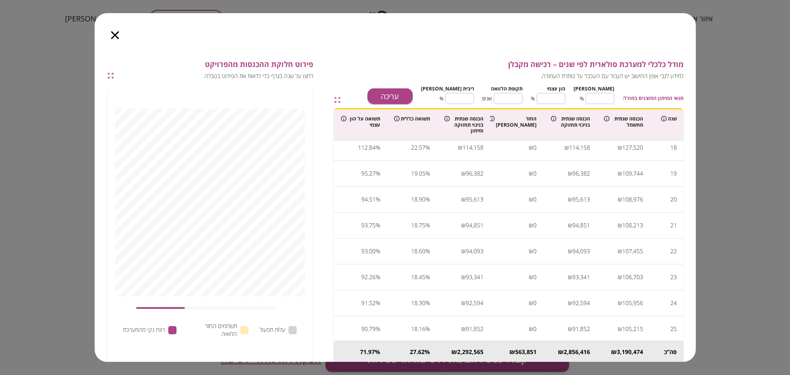
scroll to position [448, 0]
click at [113, 35] on icon "button" at bounding box center [115, 35] width 8 height 8
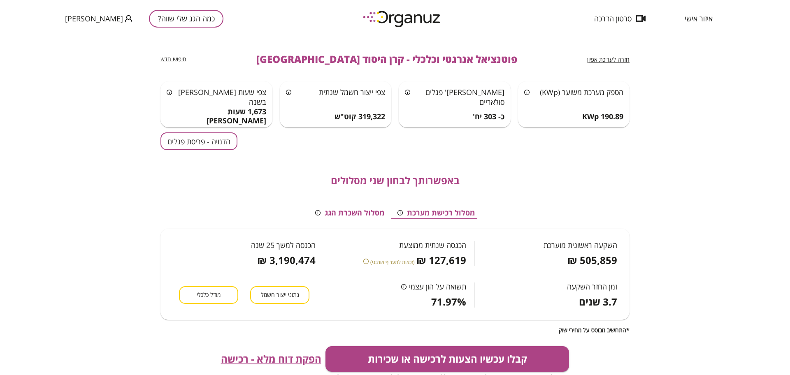
click at [214, 145] on button "הדמיה - פריסת פנלים" at bounding box center [198, 141] width 77 height 18
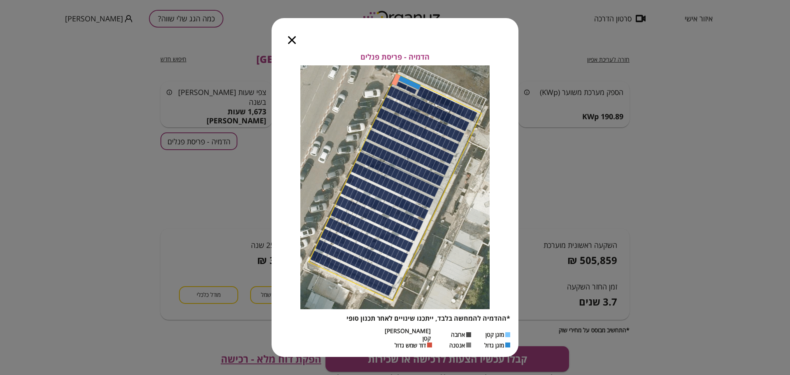
click at [292, 43] on icon "button" at bounding box center [292, 40] width 8 height 8
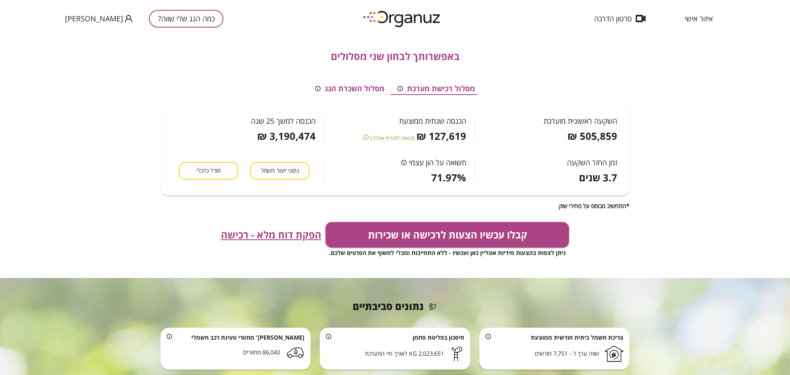
scroll to position [103, 0]
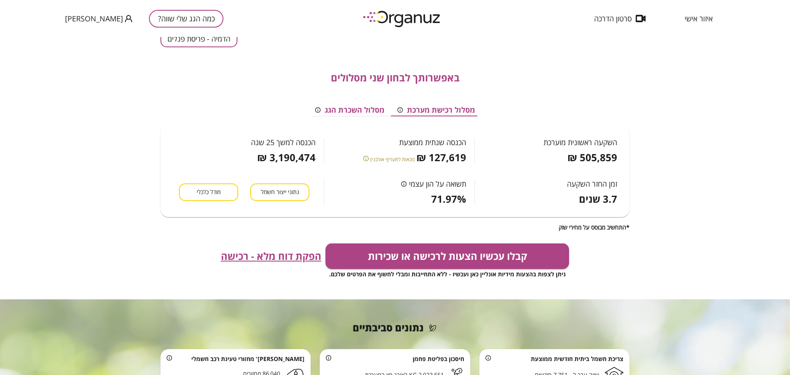
click at [195, 187] on button "מודל כלכלי" at bounding box center [208, 192] width 59 height 18
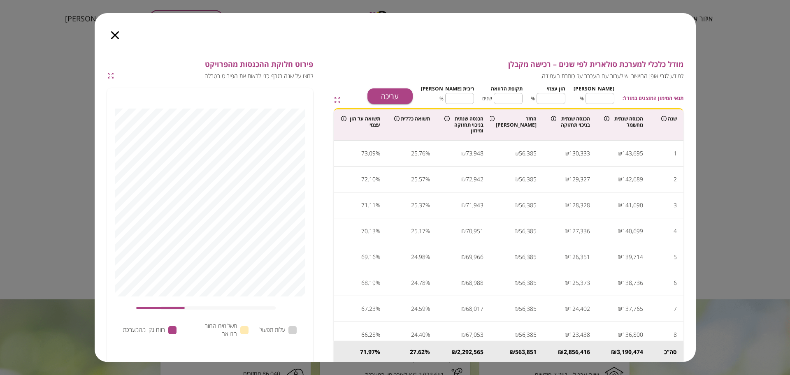
click at [117, 32] on icon "button" at bounding box center [115, 35] width 8 height 8
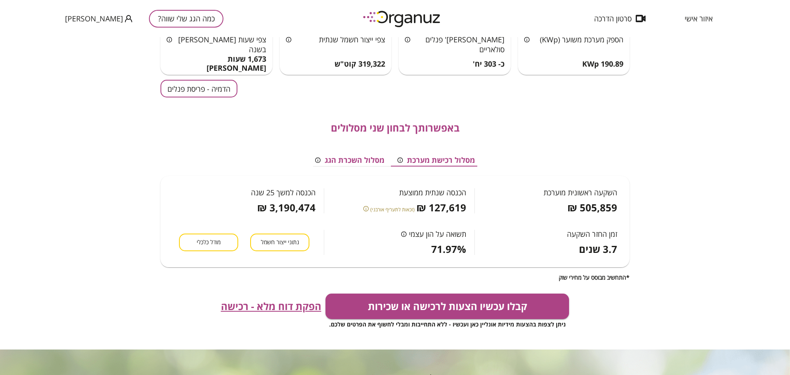
scroll to position [0, 0]
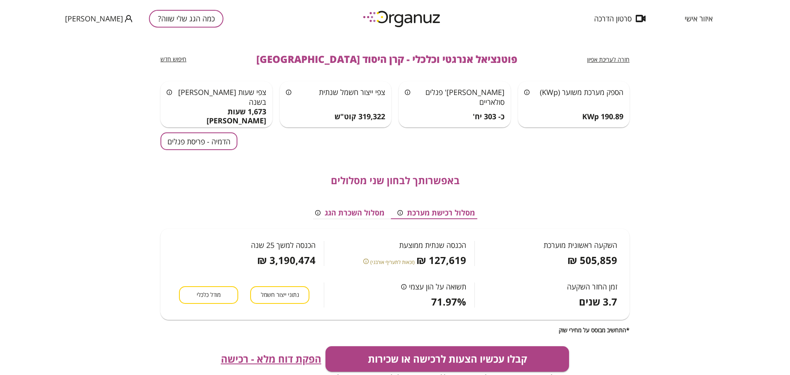
click at [697, 17] on span "איזור אישי" at bounding box center [698, 18] width 28 height 8
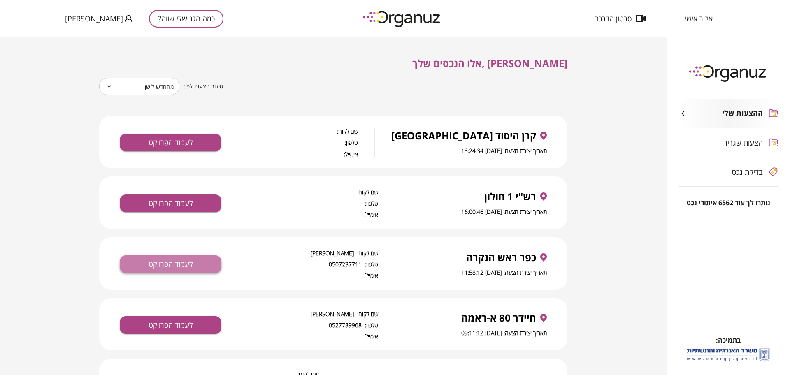
click at [190, 266] on button "לעמוד הפרויקט" at bounding box center [171, 264] width 102 height 18
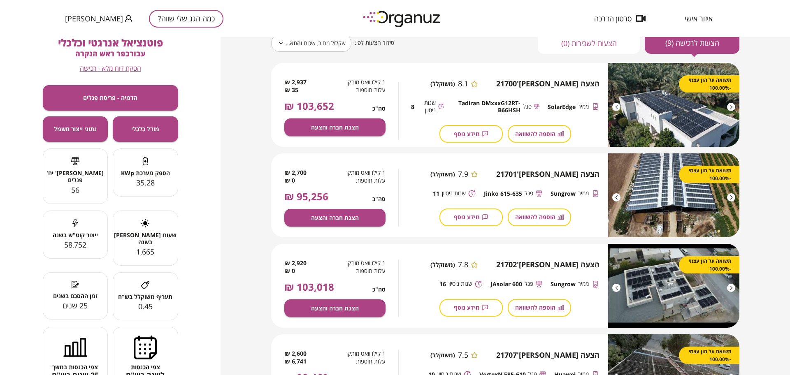
scroll to position [103, 0]
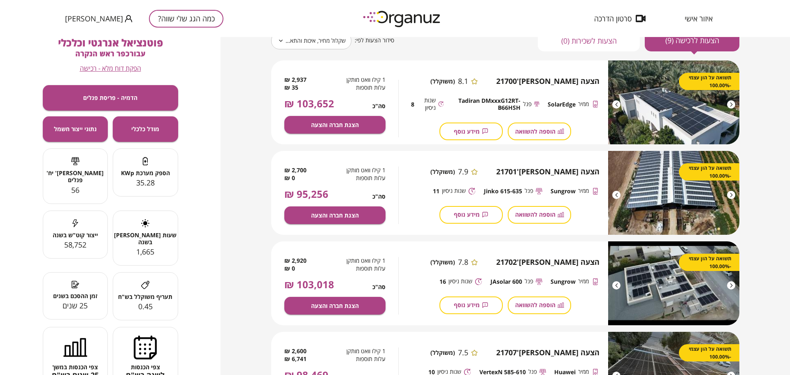
click at [766, 58] on div "**********" at bounding box center [504, 206] width 569 height 338
